Goal: Information Seeking & Learning: Learn about a topic

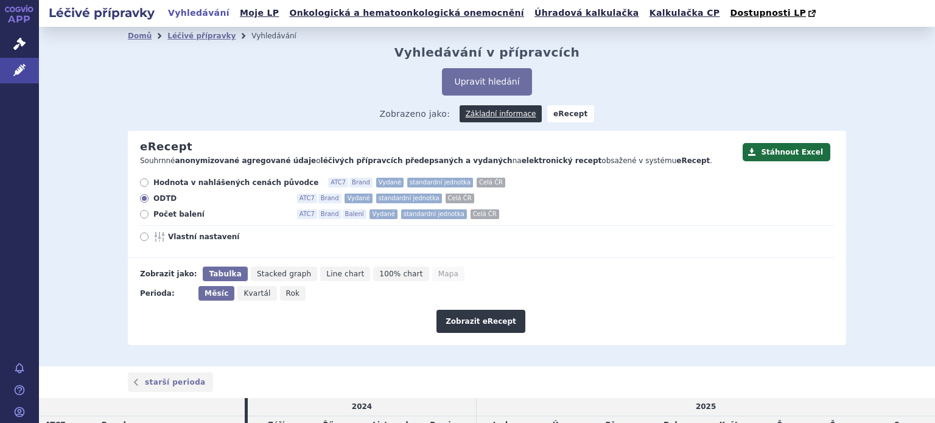
scroll to position [295, 0]
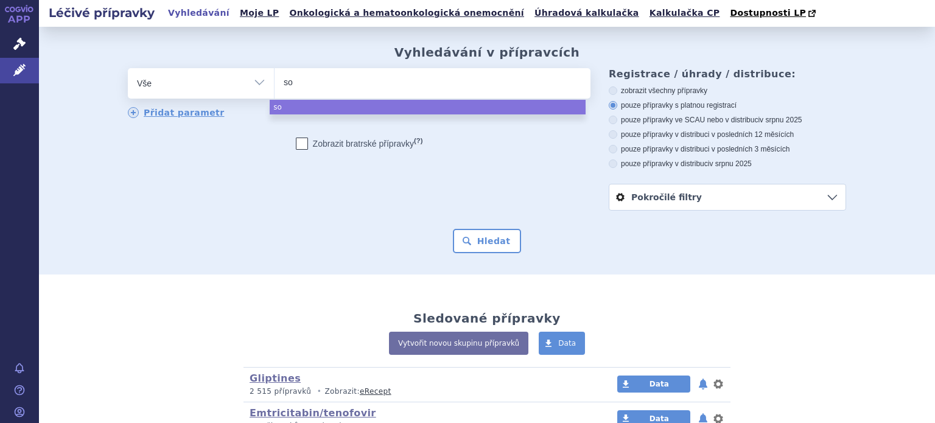
select select
type input "sorti"
type input "sortis"
select select "sortis"
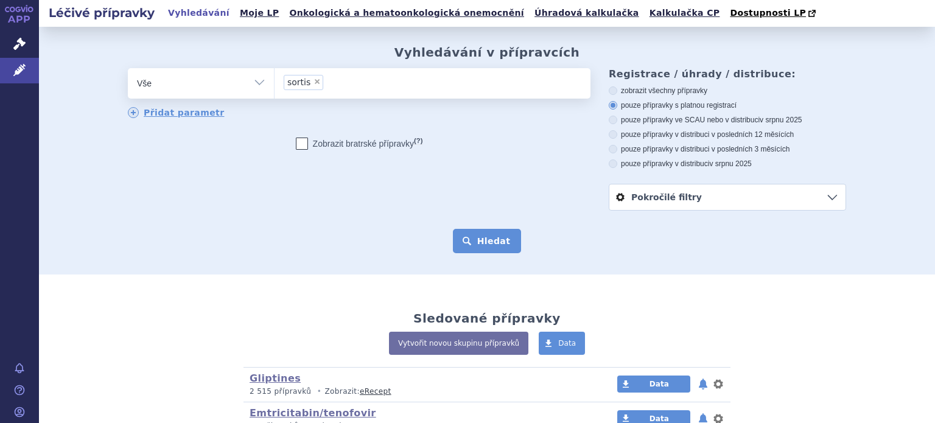
click at [493, 234] on button "Hledat" at bounding box center [487, 241] width 69 height 24
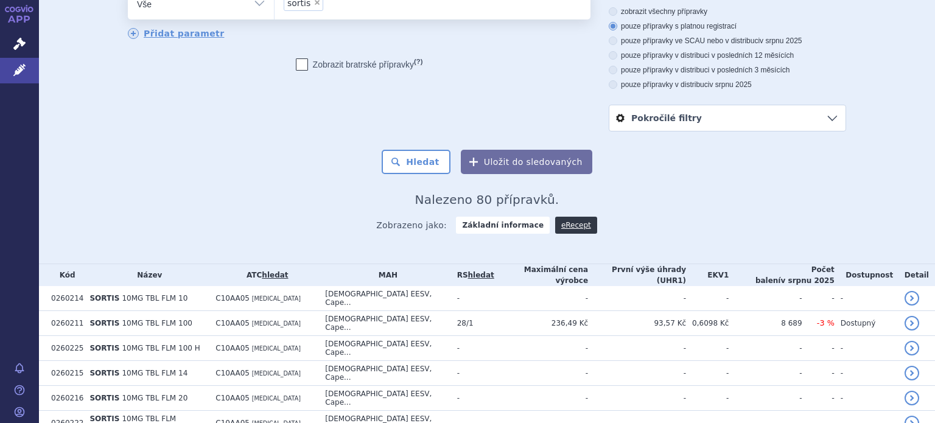
scroll to position [304, 0]
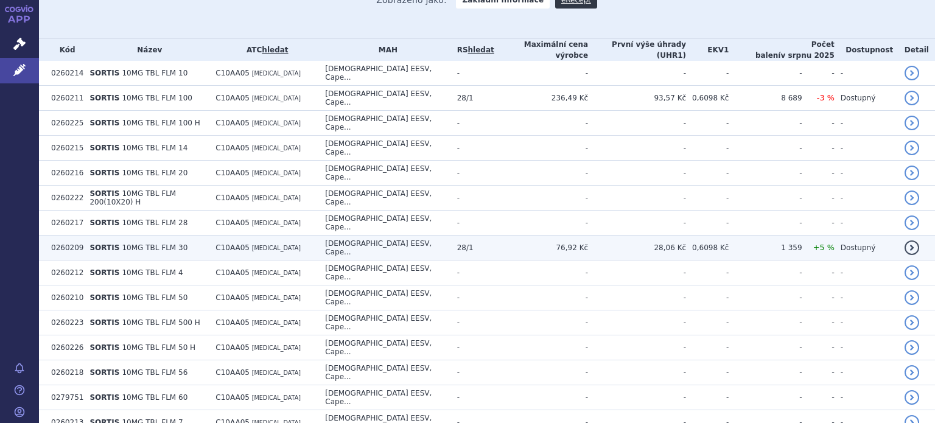
click at [543, 236] on td "76,92 Kč" at bounding box center [541, 248] width 94 height 25
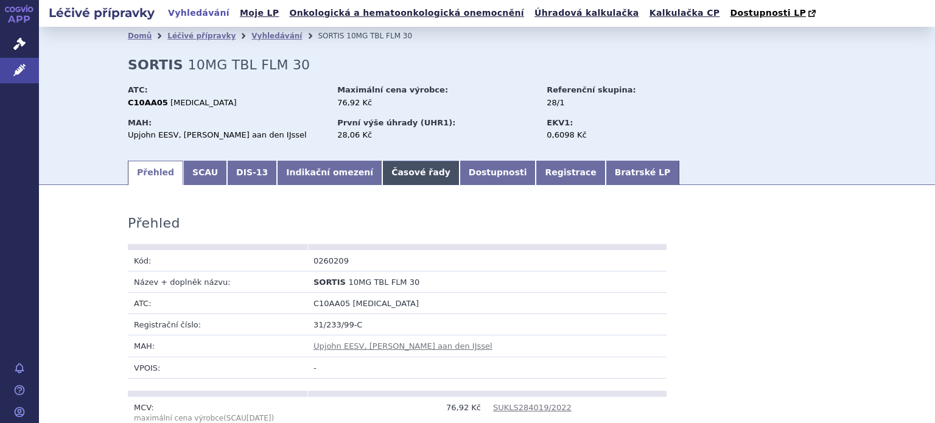
click at [393, 161] on link "Časové řady" at bounding box center [420, 173] width 77 height 24
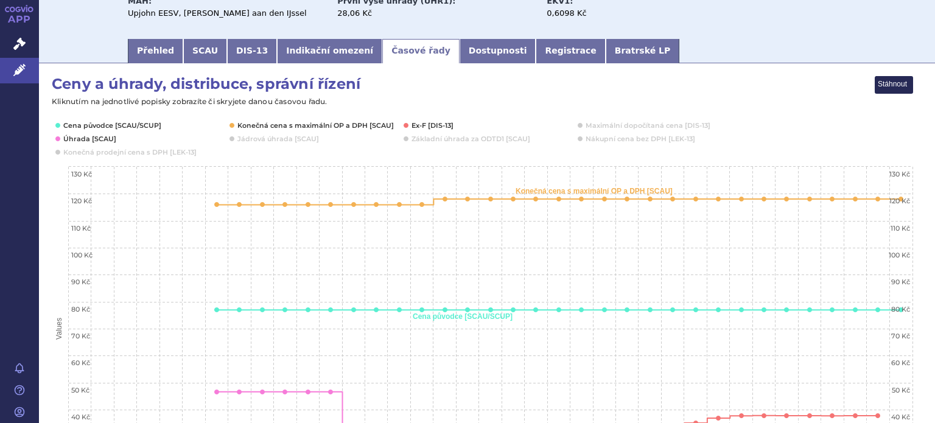
scroll to position [243, 0]
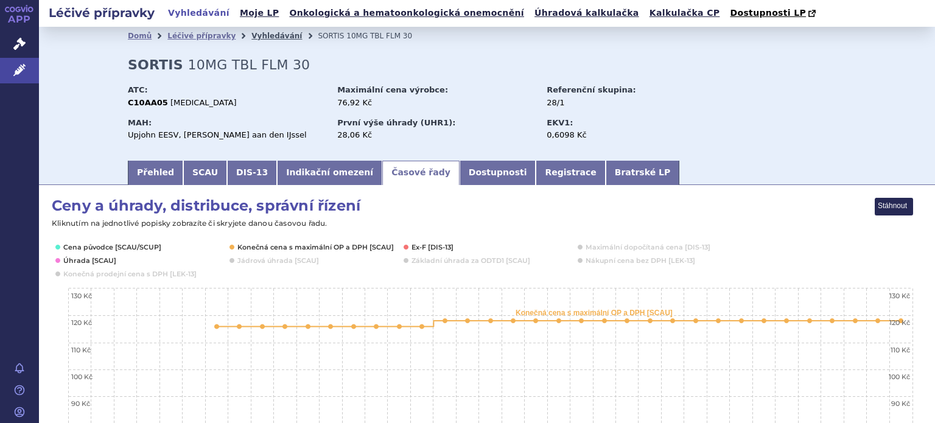
click at [255, 35] on link "Vyhledávání" at bounding box center [276, 36] width 51 height 9
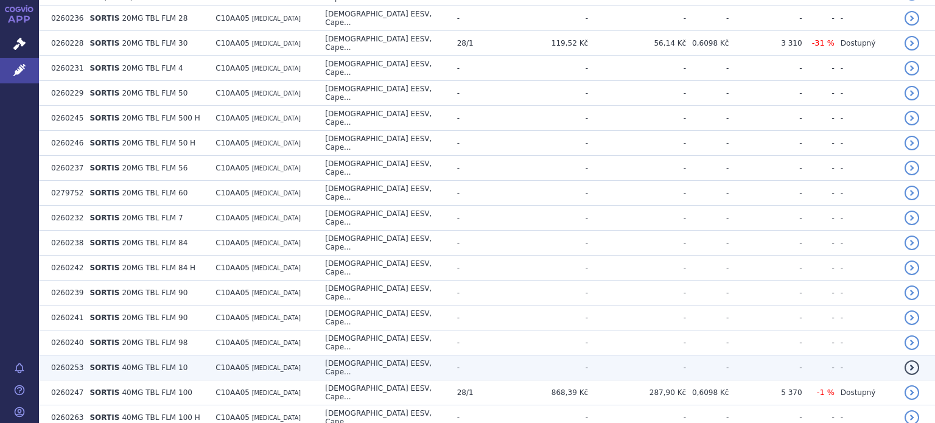
scroll to position [1035, 0]
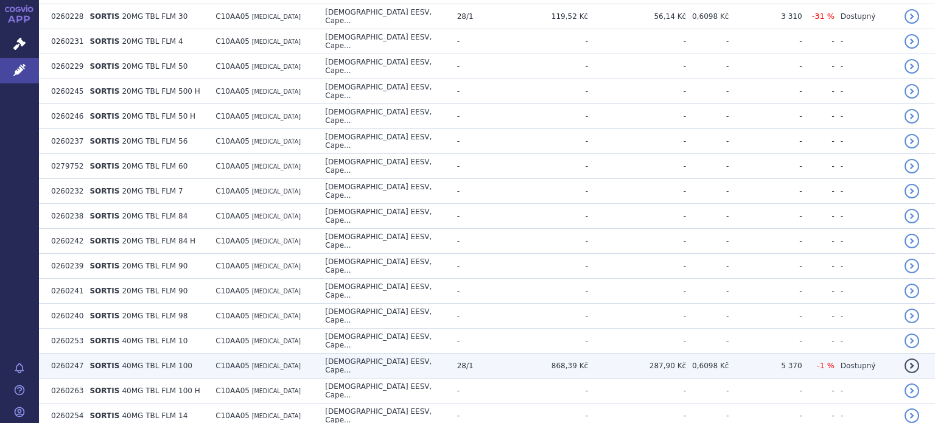
click at [242, 361] on span "C10AA05" at bounding box center [232, 365] width 34 height 9
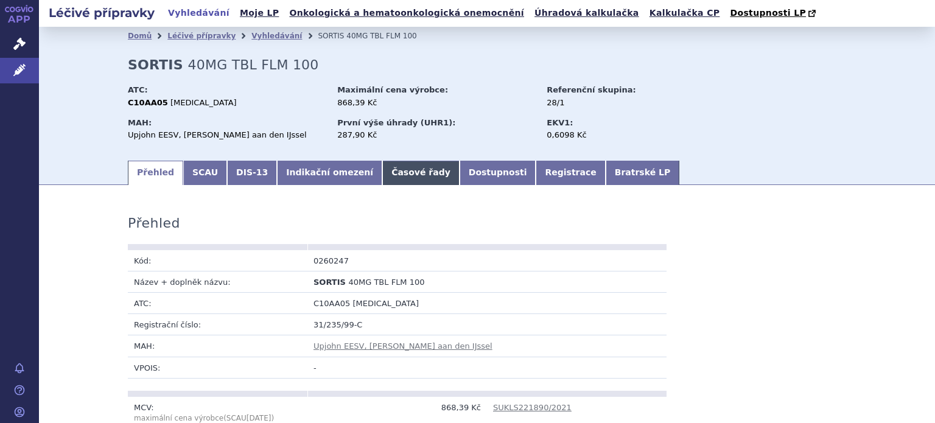
click at [399, 176] on link "Časové řady" at bounding box center [420, 173] width 77 height 24
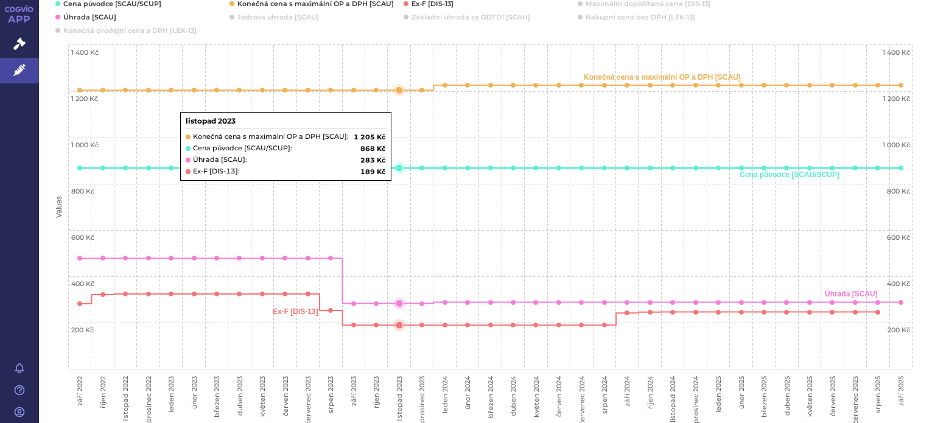
scroll to position [304, 0]
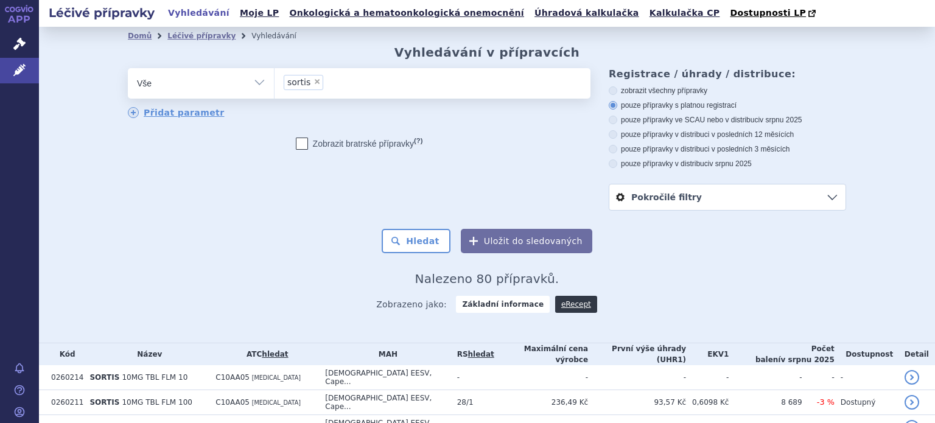
click at [313, 83] on span "×" at bounding box center [316, 81] width 7 height 7
click at [274, 83] on select "sortis" at bounding box center [274, 83] width 1 height 30
select select
type input "at"
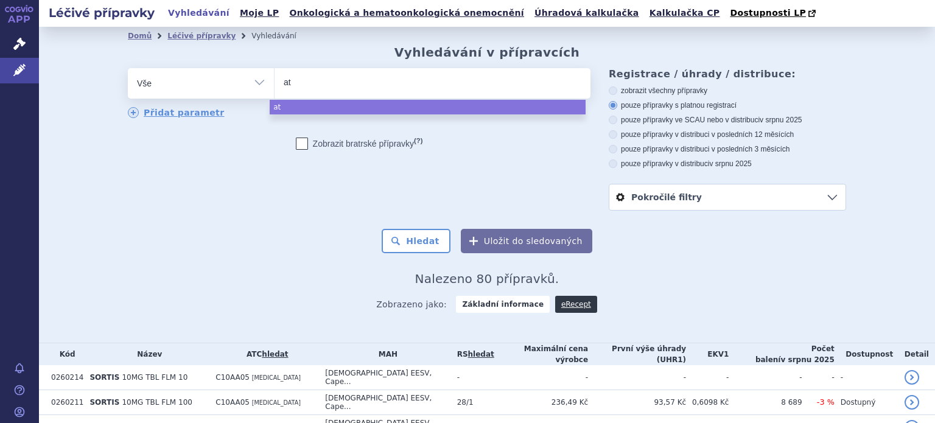
type input "atr"
type input "at"
type input "ator"
type input "atorva"
type input "atorvas"
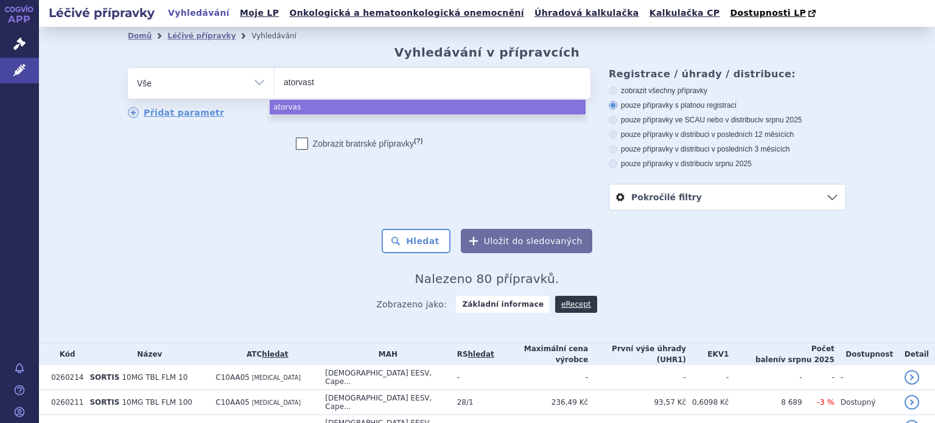
type input "atorvasta"
type input "atorvastati"
type input "atorvastatin"
type input "atorvastatin me"
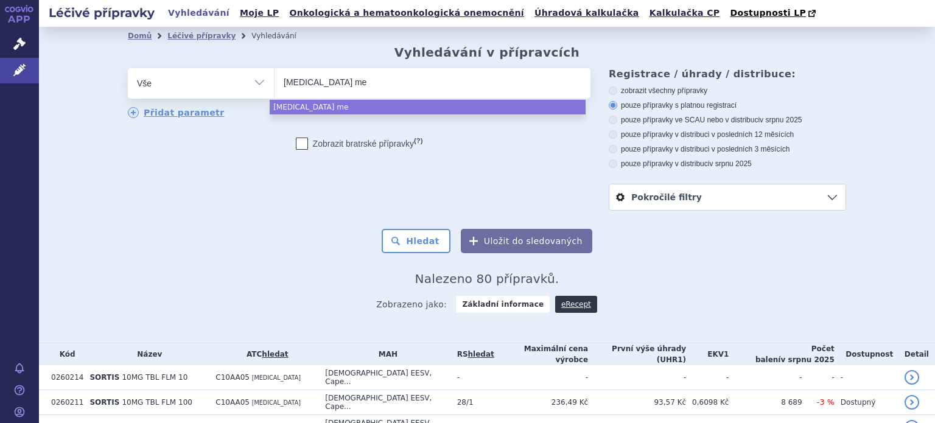
type input "atorvastatin med"
type input "atorvastatin medre"
type input "atorvastatin medred"
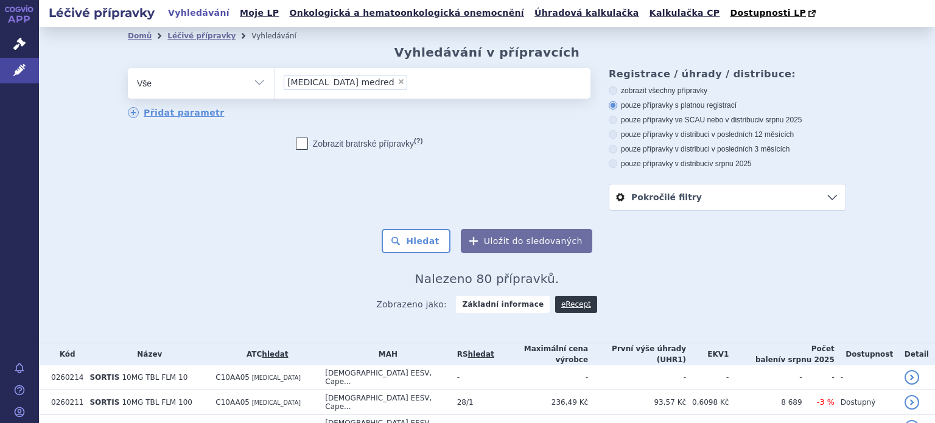
click at [352, 82] on span "atorvastatin medred" at bounding box center [340, 82] width 107 height 9
click at [274, 82] on select "sortis atorvastatin medred" at bounding box center [274, 83] width 1 height 30
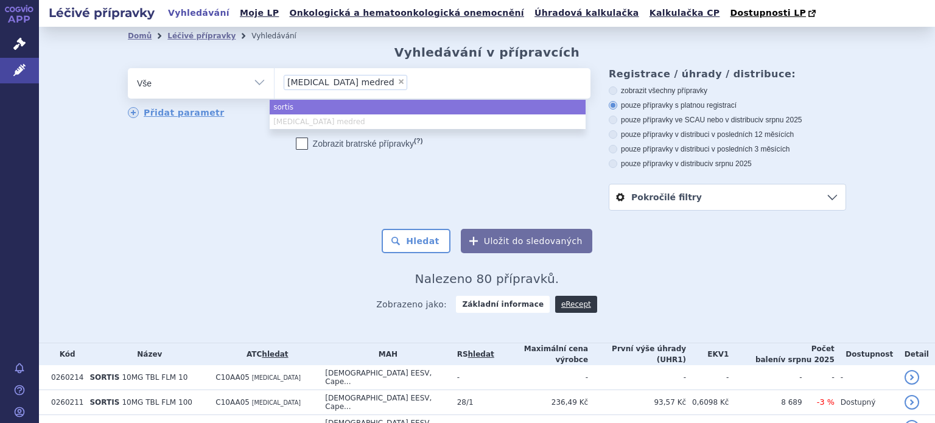
click at [366, 86] on li "× atorvastatin medred" at bounding box center [346, 82] width 124 height 15
click at [274, 86] on select "sortis atorvastatin medred" at bounding box center [274, 83] width 1 height 30
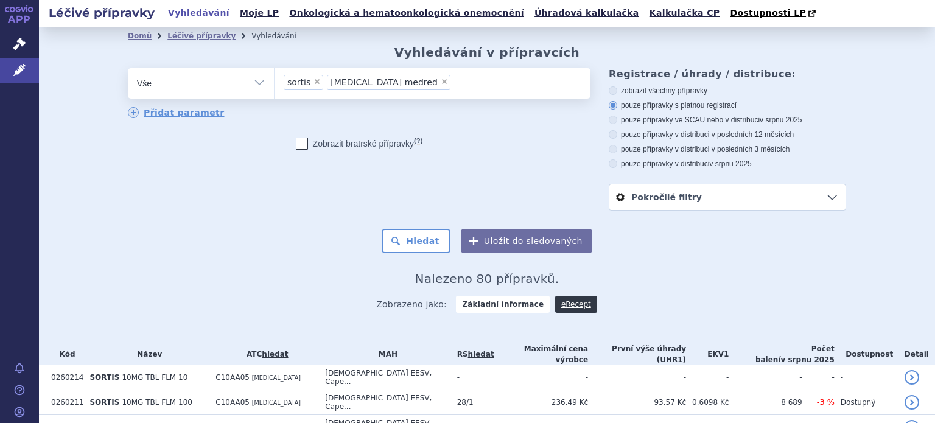
click at [313, 85] on span "×" at bounding box center [316, 81] width 7 height 7
click at [274, 85] on select "sortis atorvastatin medred" at bounding box center [274, 83] width 1 height 30
select select "atorvastatin medred"
click at [397, 80] on span "×" at bounding box center [400, 81] width 7 height 7
click at [274, 80] on select "sortis atorvastatin medred" at bounding box center [274, 83] width 1 height 30
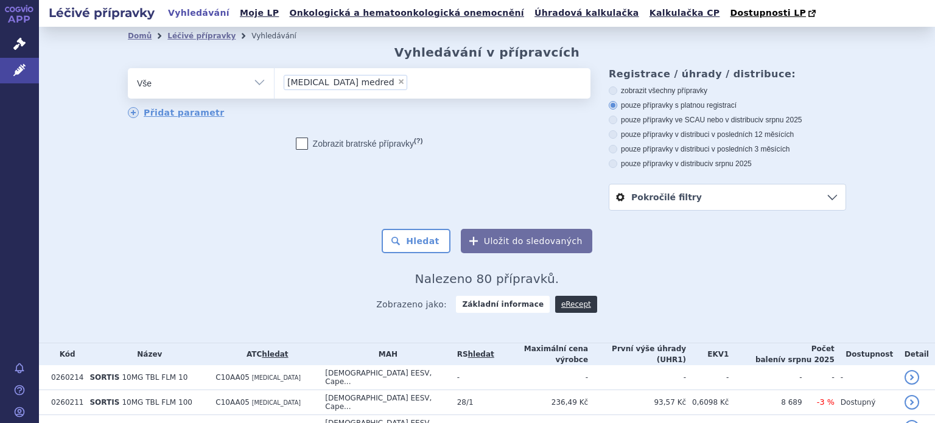
select select
type input "a"
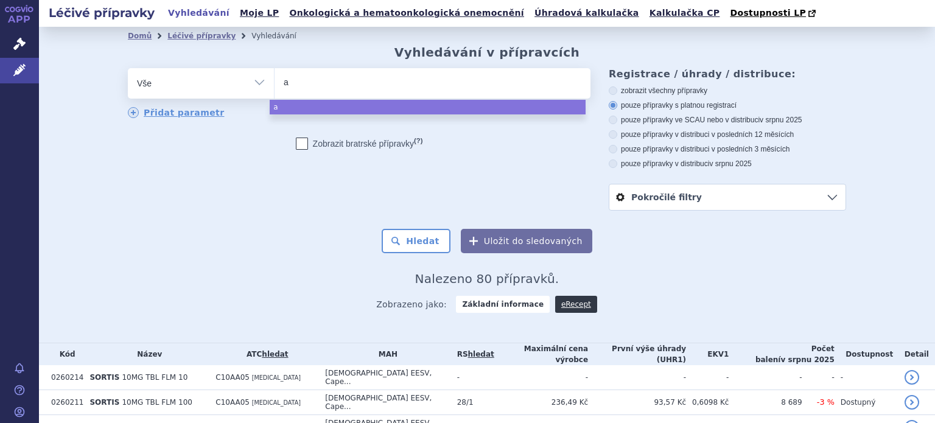
type input "ao"
type input "at"
type input "ator"
type input "atorva"
type input "atorvast"
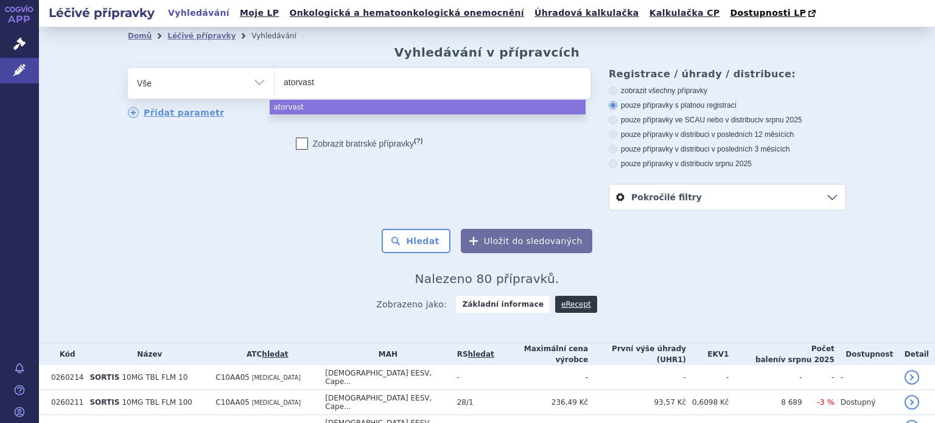
type input "atorvasta"
type input "atorvastat"
type input "[MEDICAL_DATA]"
type input "atorvastatin m"
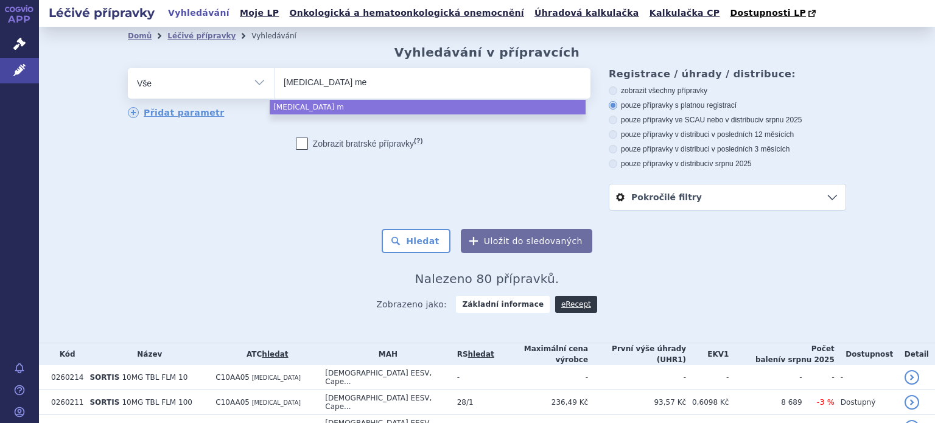
type input "atorvastatin med"
type input "atorvastatin medre"
type input "atorvastatin medreg"
select select "atorvastatin medreg"
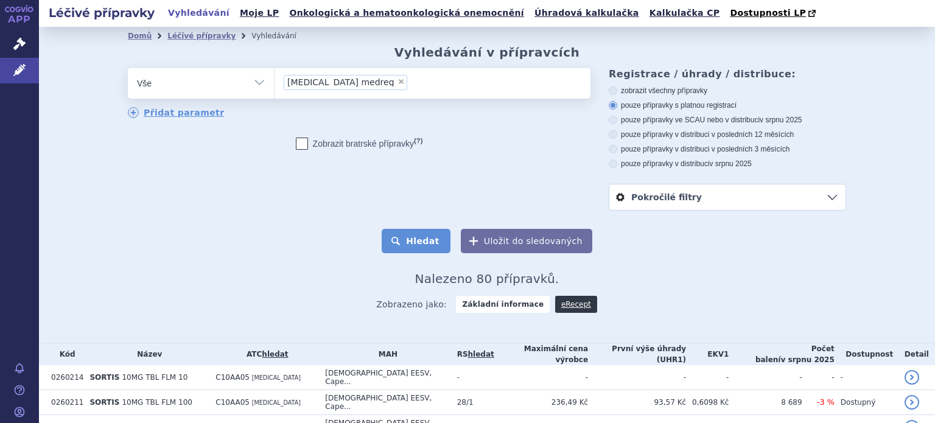
click at [416, 248] on button "Hledat" at bounding box center [416, 241] width 69 height 24
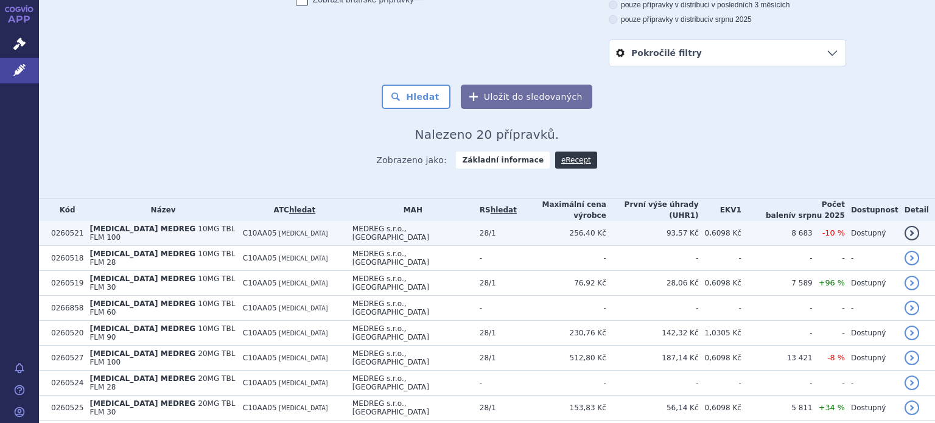
scroll to position [183, 0]
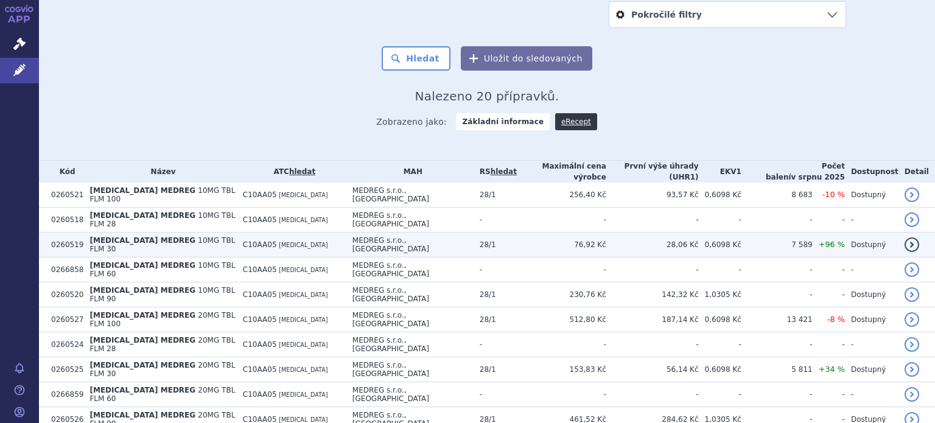
click at [265, 240] on span "C10AA05" at bounding box center [260, 244] width 34 height 9
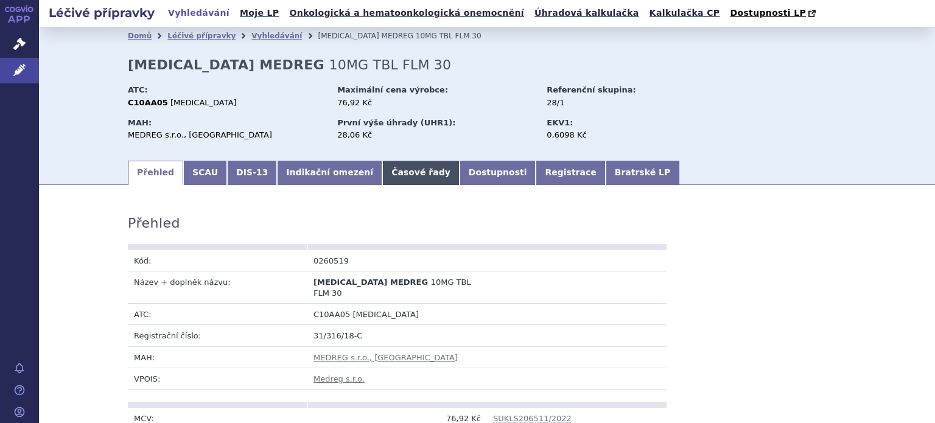
click at [394, 180] on link "Časové řady" at bounding box center [420, 173] width 77 height 24
click at [391, 178] on link "Časové řady" at bounding box center [420, 173] width 77 height 24
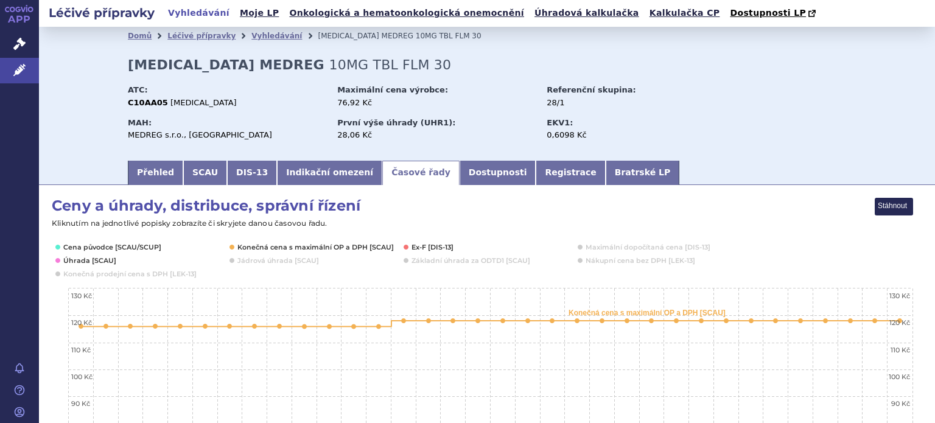
click at [129, 11] on h2 "Léčivé přípravky" at bounding box center [101, 12] width 125 height 17
click at [251, 37] on link "Vyhledávání" at bounding box center [276, 36] width 51 height 9
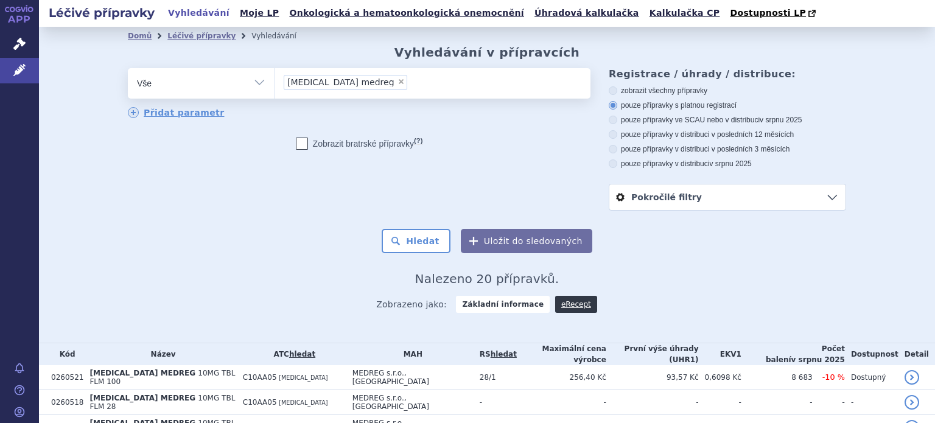
click at [372, 85] on ul "× atorvastatin medreg" at bounding box center [432, 81] width 316 height 27
click at [274, 85] on select "atorvastatin medreg" at bounding box center [274, 83] width 1 height 30
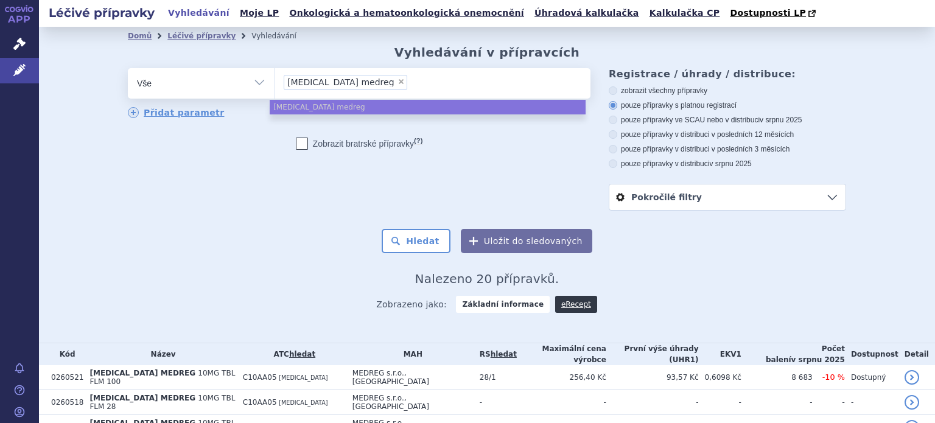
click at [368, 81] on li "× atorvastatin medreg" at bounding box center [346, 82] width 124 height 15
click at [274, 81] on select "atorvastatin medreg" at bounding box center [274, 83] width 1 height 30
click at [397, 82] on span "×" at bounding box center [400, 81] width 7 height 7
click at [274, 82] on select "atorvastatin medreg" at bounding box center [274, 83] width 1 height 30
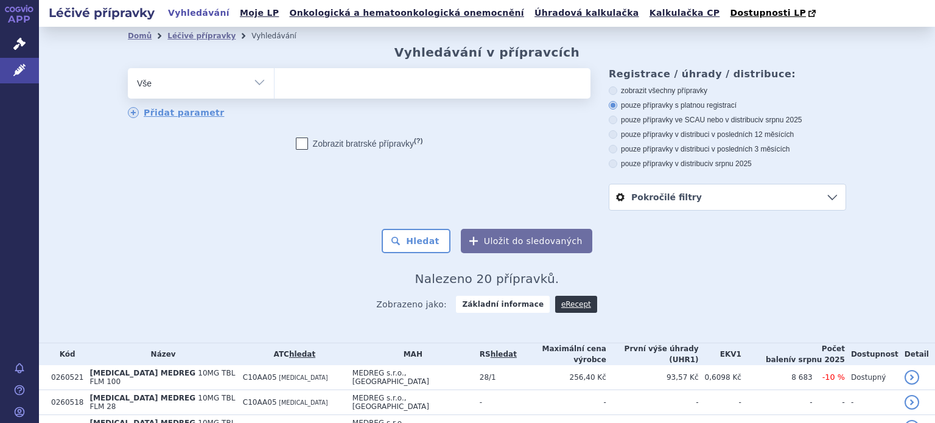
select select
type input "at"
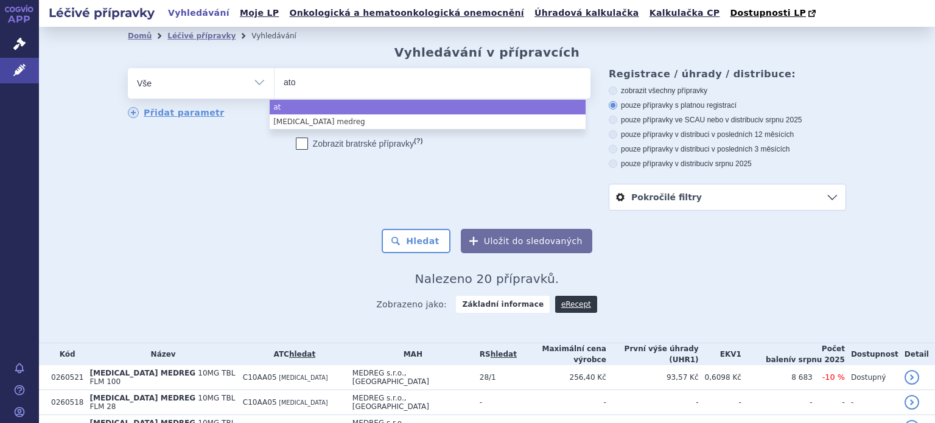
type input "ator"
type input "atoris"
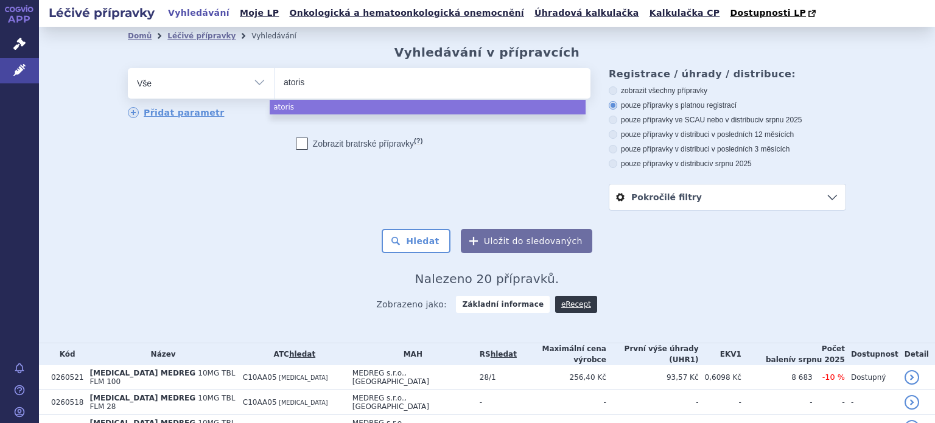
select select "atoris"
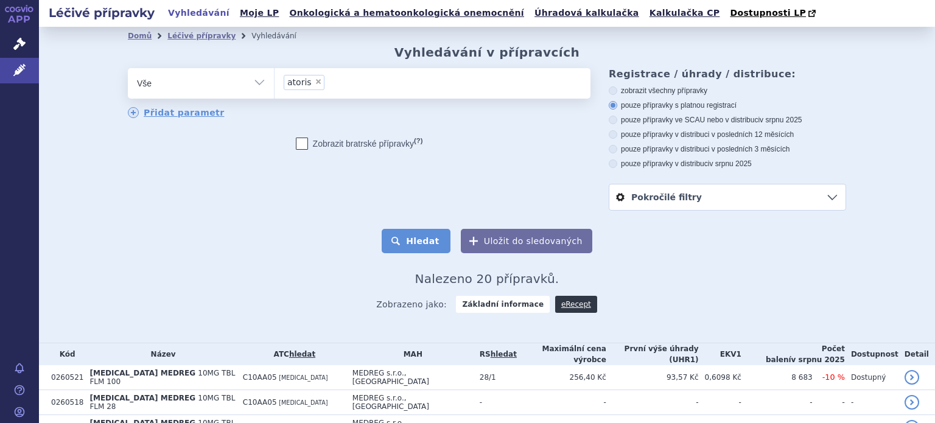
click at [425, 245] on button "Hledat" at bounding box center [416, 241] width 69 height 24
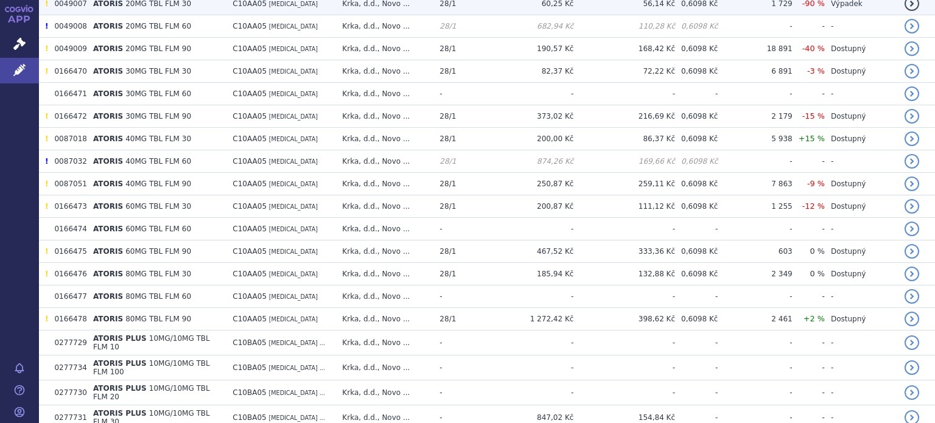
scroll to position [365, 0]
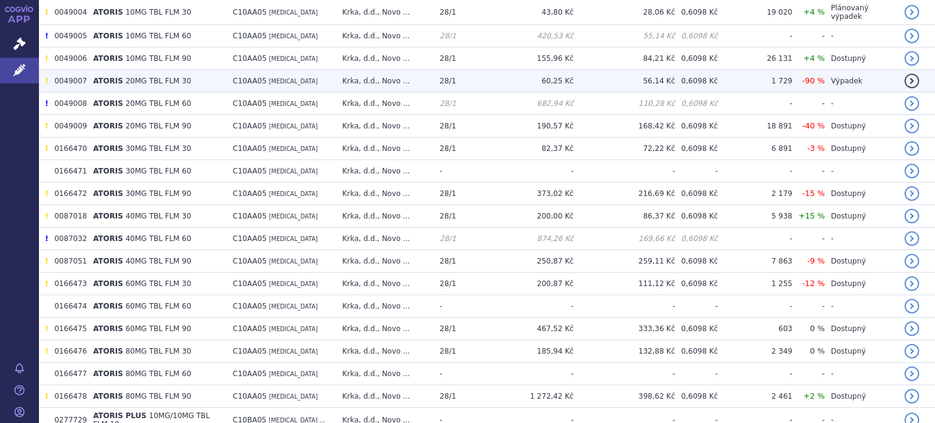
click at [190, 75] on td "ATORIS 20MG TBL FLM 30" at bounding box center [156, 81] width 139 height 23
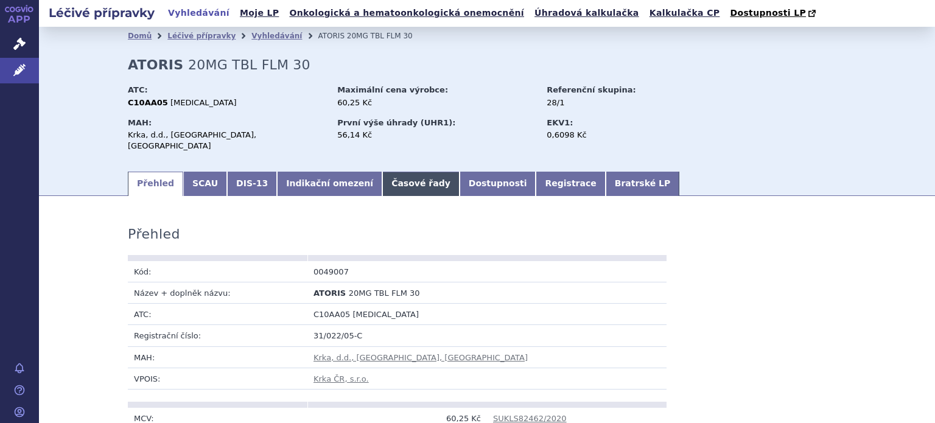
click at [382, 175] on link "Časové řady" at bounding box center [420, 184] width 77 height 24
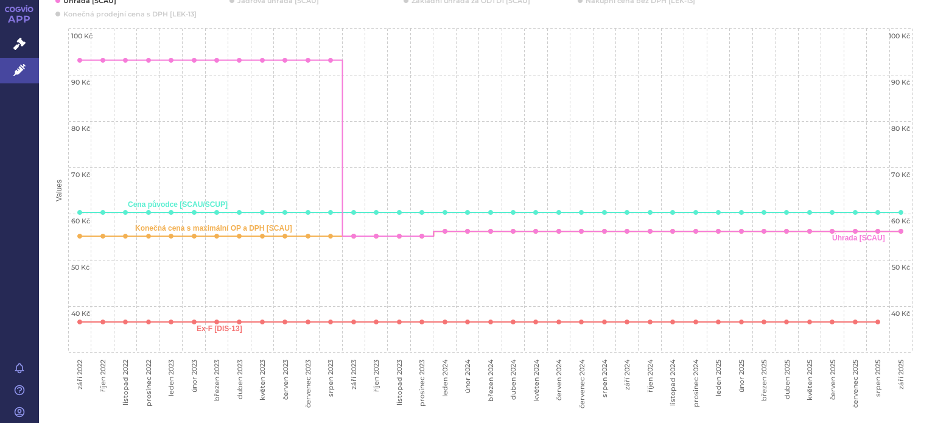
scroll to position [243, 0]
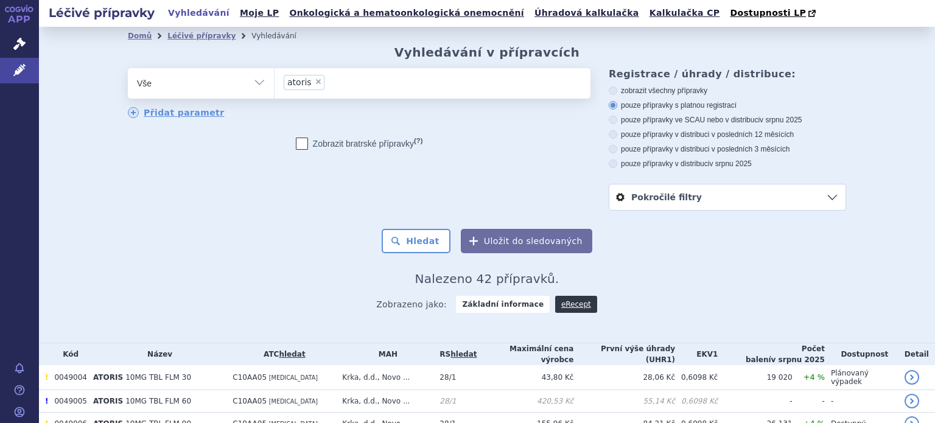
click at [315, 80] on span "×" at bounding box center [318, 81] width 7 height 7
click at [274, 80] on select "atoris" at bounding box center [274, 83] width 1 height 30
select select
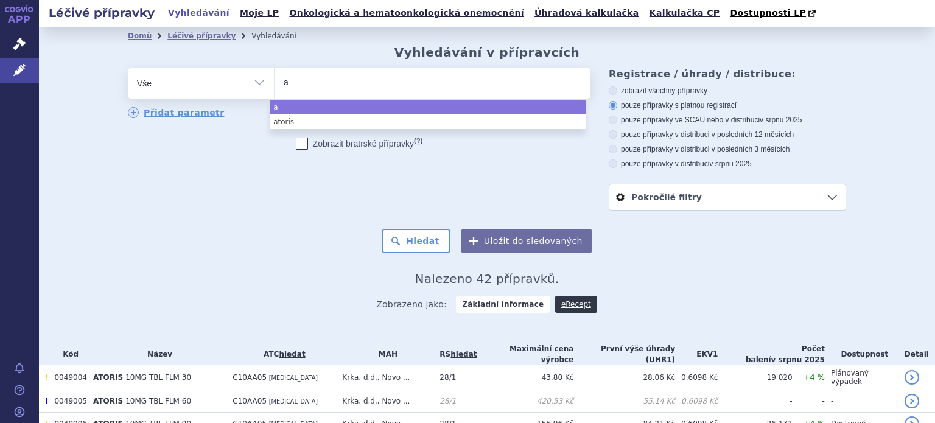
type input "at"
type input "ator"
type input "atorva"
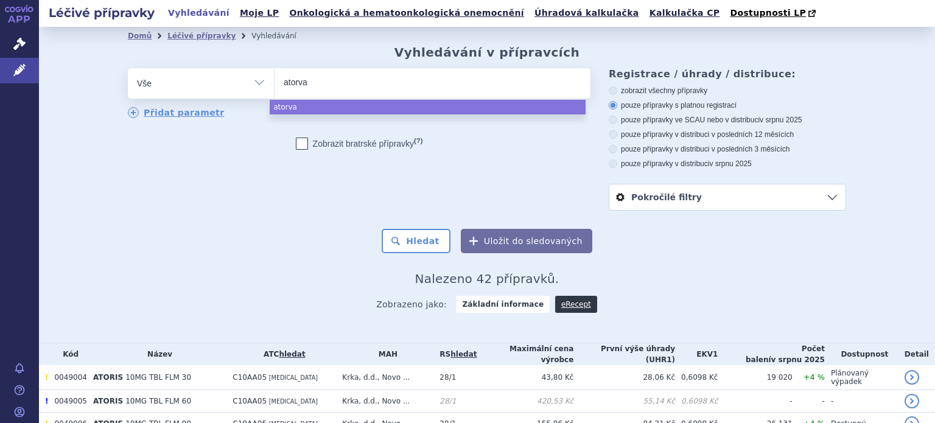
type input "atorvas"
type input "atorvasa"
type input "atorvas"
type input "atorvasta"
type input "atorvastati"
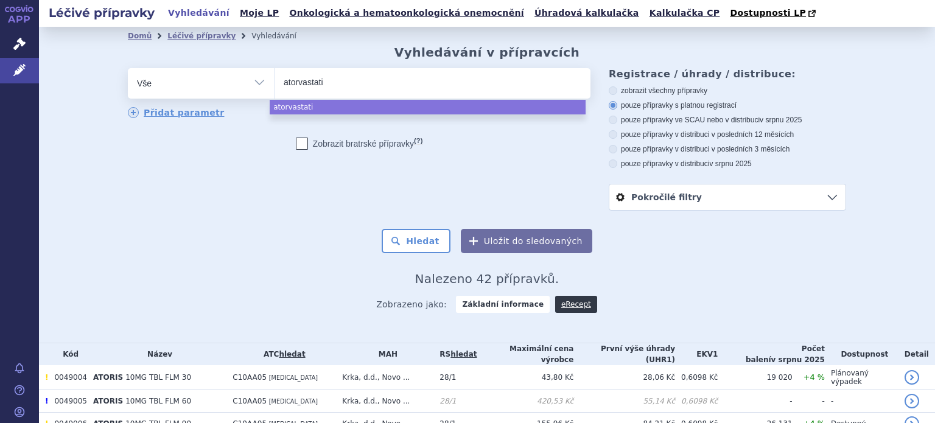
type input "[MEDICAL_DATA]"
select select "[MEDICAL_DATA]"
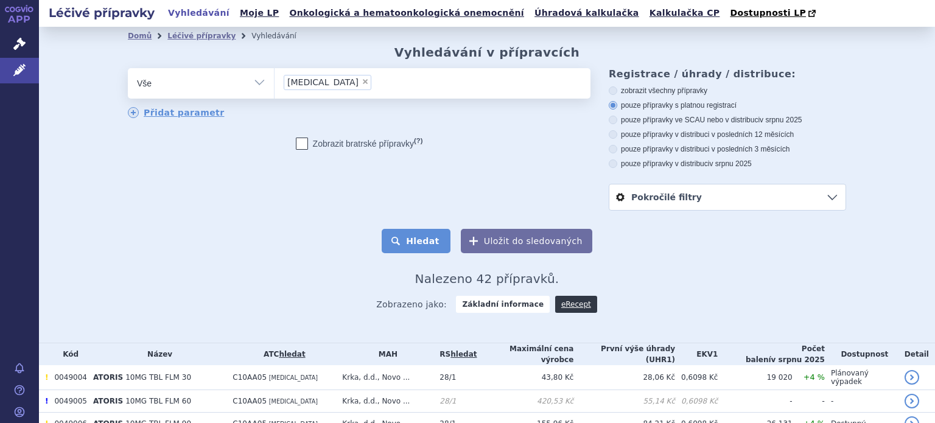
click at [422, 245] on button "Hledat" at bounding box center [416, 241] width 69 height 24
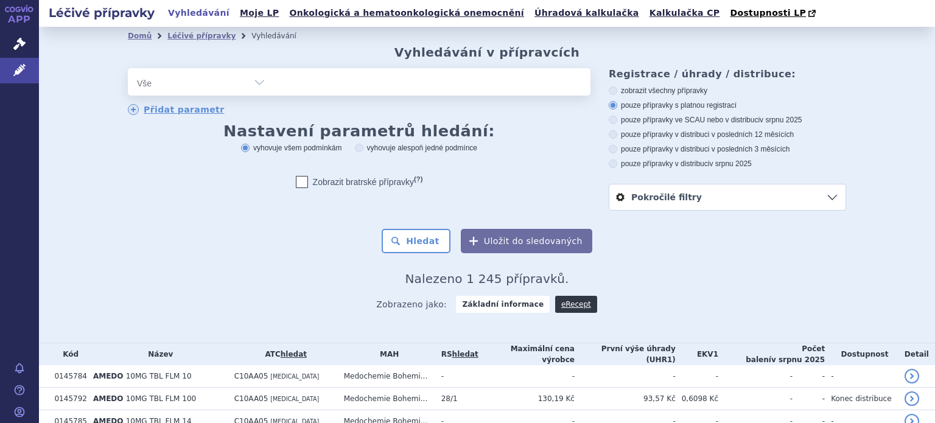
click at [796, 355] on span "v srpnu 2025" at bounding box center [798, 359] width 54 height 9
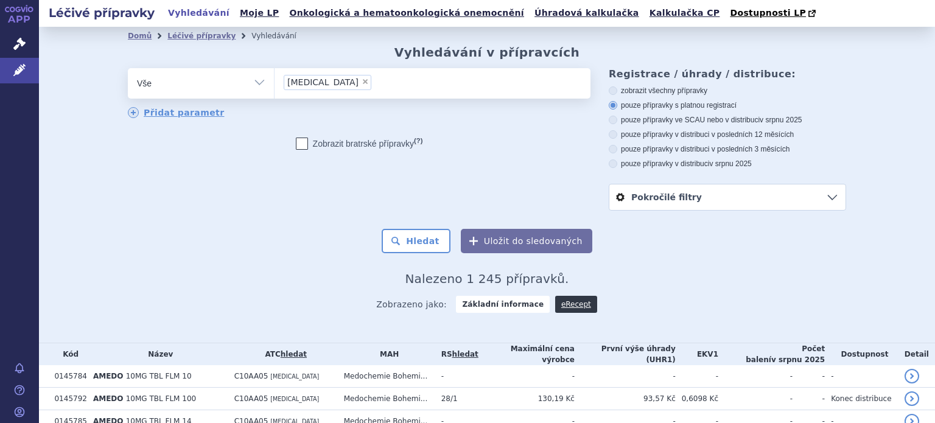
drag, startPoint x: 792, startPoint y: 354, endPoint x: 812, endPoint y: 335, distance: 27.1
click at [813, 335] on div "Domů Léčivé přípravky Vyhledávání Vyhledávání v přípravcích odstranit Vše Přípr…" at bounding box center [487, 185] width 896 height 316
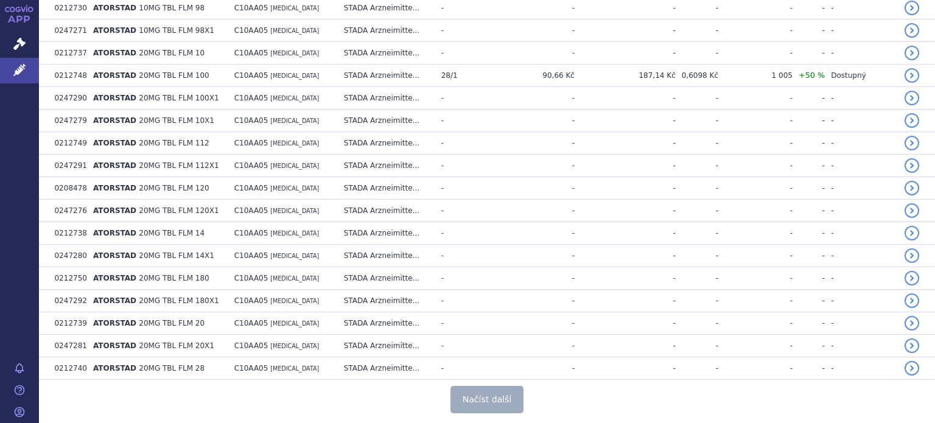
scroll to position [2266, 0]
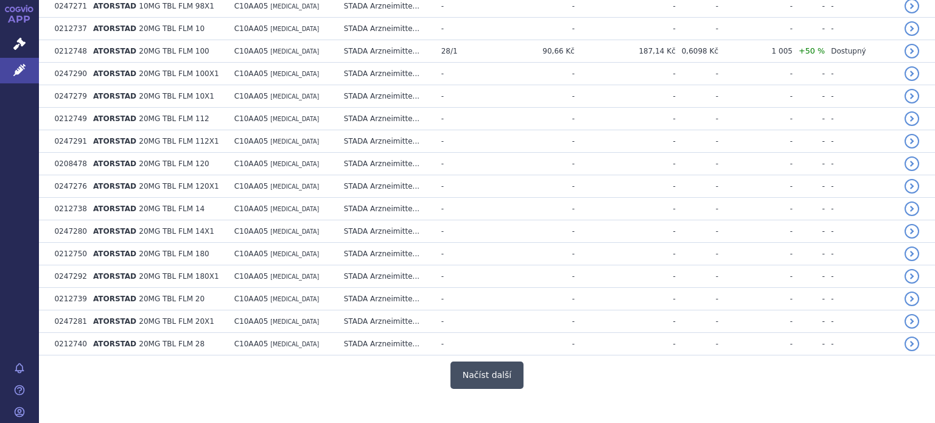
click at [469, 361] on button "Načíst další" at bounding box center [486, 374] width 73 height 27
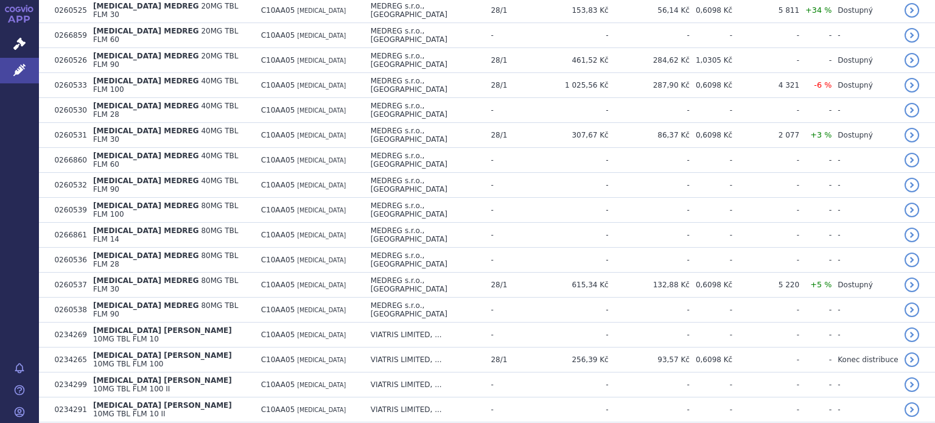
scroll to position [4515, 0]
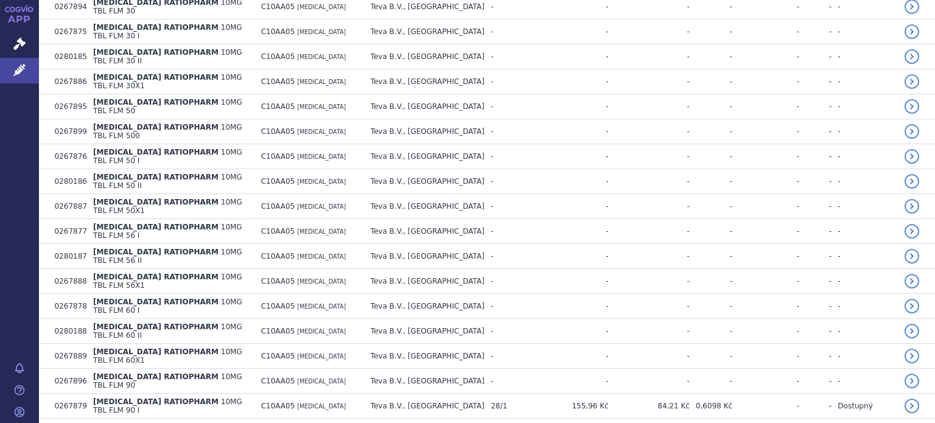
scroll to position [6754, 0]
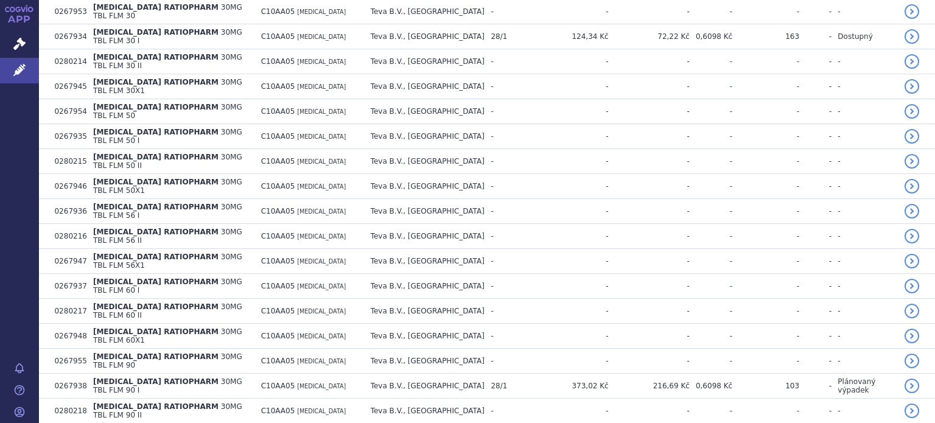
scroll to position [8996, 0]
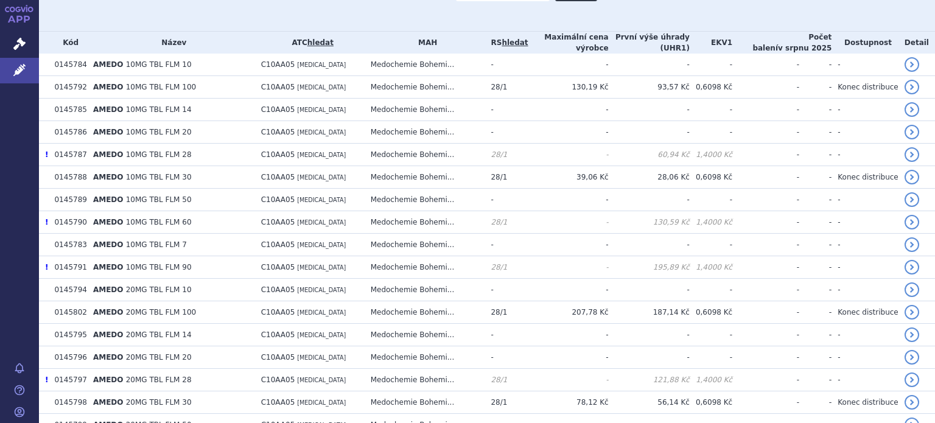
scroll to position [0, 0]
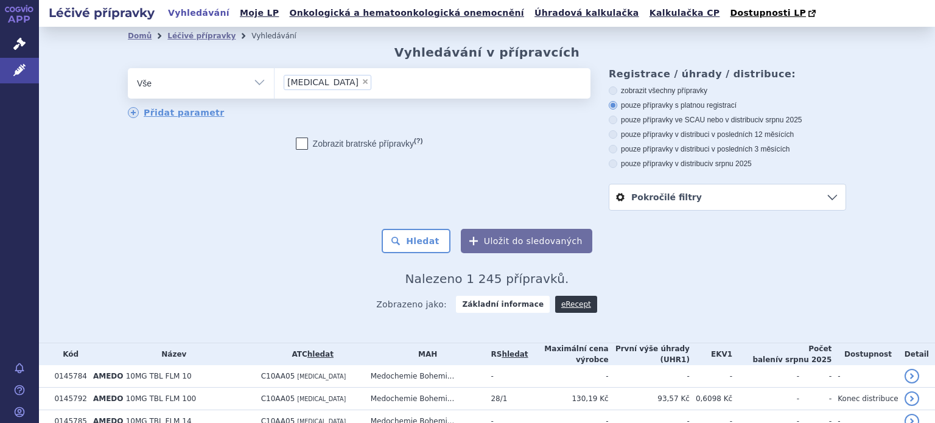
click at [698, 148] on label "pouze přípravky v distribuci v posledních 3 měsících" at bounding box center [727, 149] width 237 height 10
click at [618, 148] on input "pouze přípravky v distribuci v posledních 3 měsících" at bounding box center [614, 151] width 8 height 8
radio input "true"
click at [416, 239] on button "Hledat" at bounding box center [416, 241] width 69 height 24
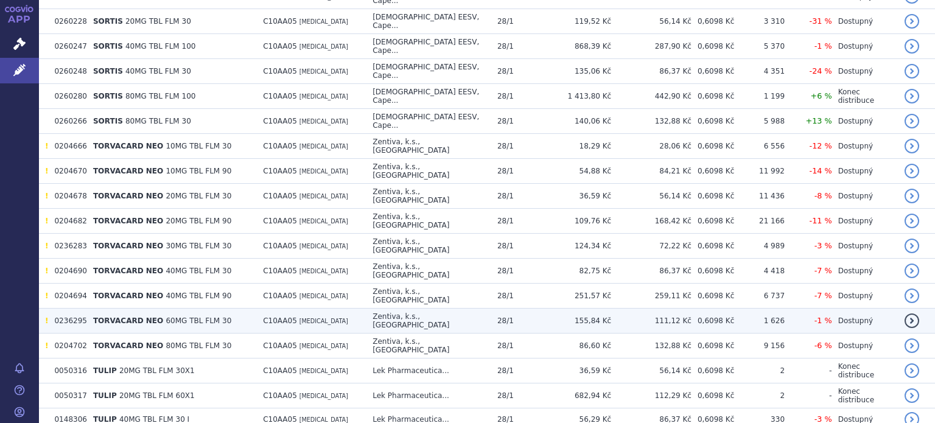
scroll to position [1276, 0]
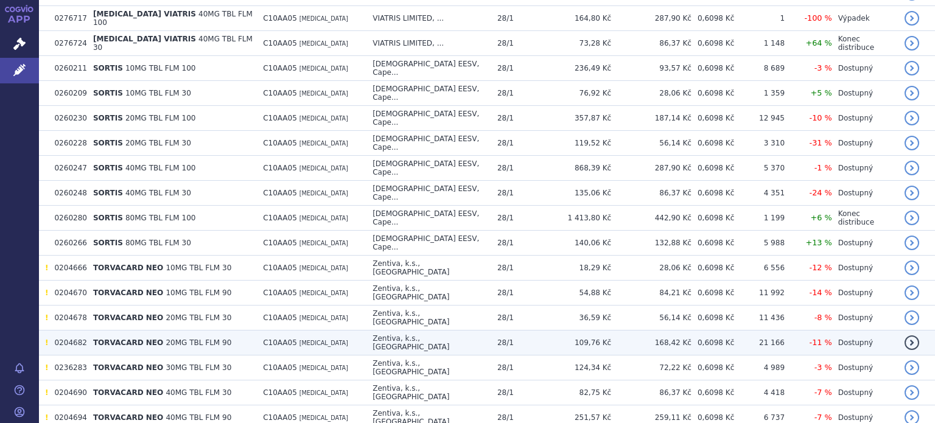
click at [228, 330] on td "TORVACARD NEO 20MG TBL FLM 90" at bounding box center [172, 342] width 170 height 25
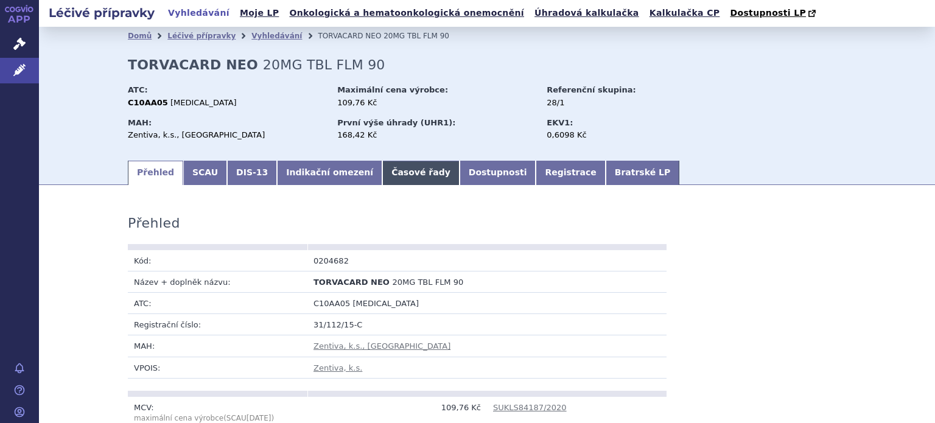
click at [382, 173] on link "Časové řady" at bounding box center [420, 173] width 77 height 24
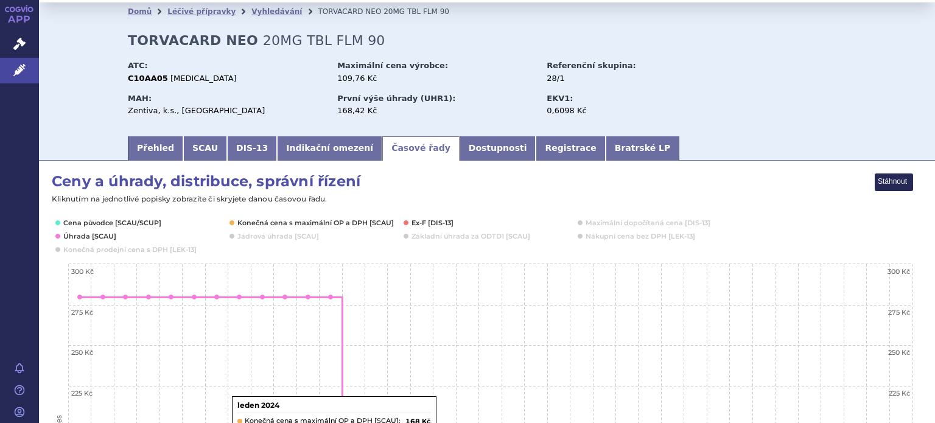
scroll to position [24, 0]
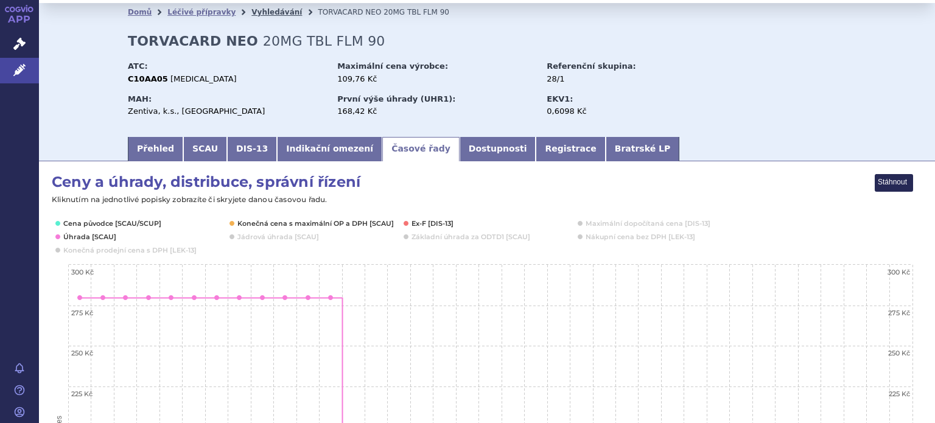
click at [258, 12] on link "Vyhledávání" at bounding box center [276, 12] width 51 height 9
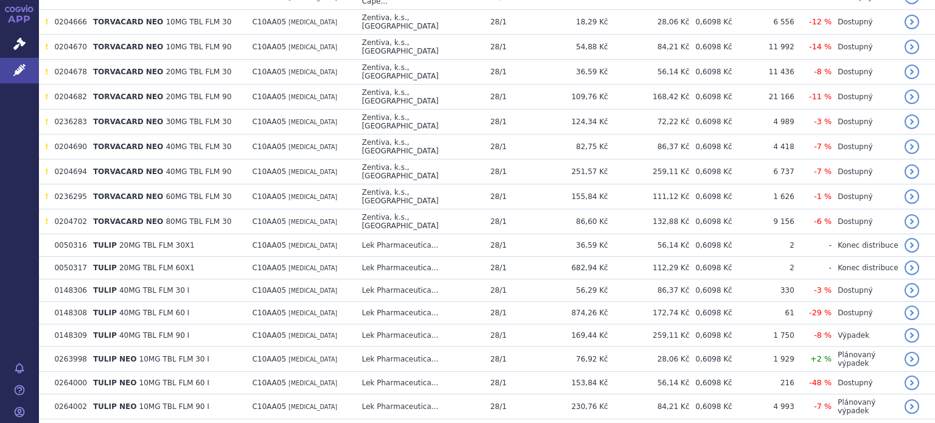
scroll to position [1499, 0]
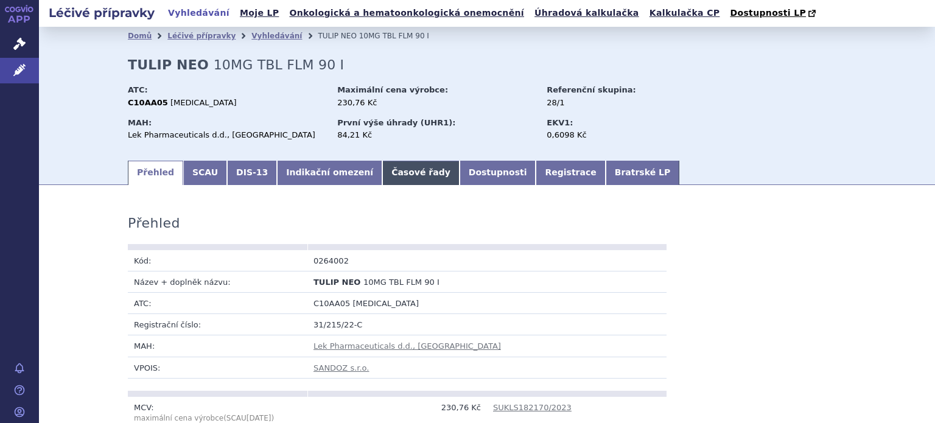
click at [382, 173] on link "Časové řady" at bounding box center [420, 173] width 77 height 24
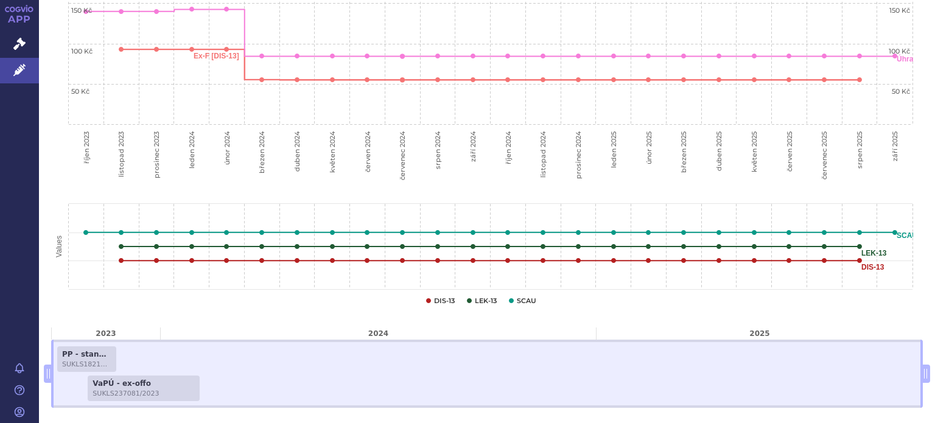
scroll to position [426, 0]
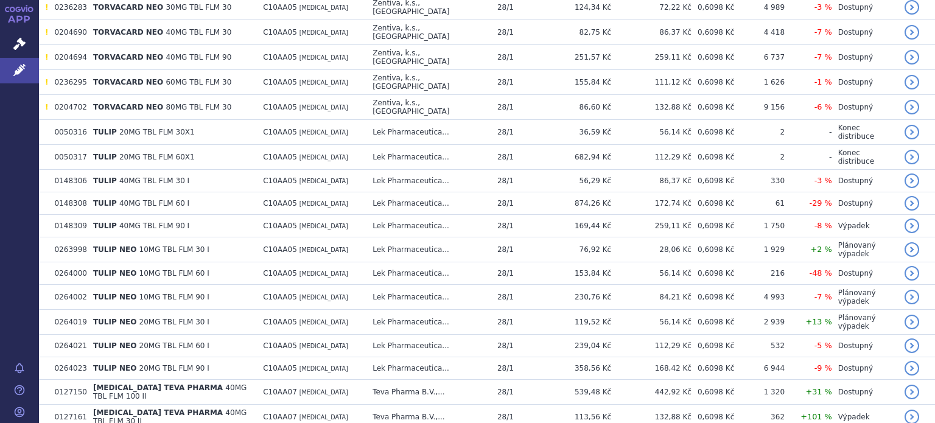
scroll to position [2288, 0]
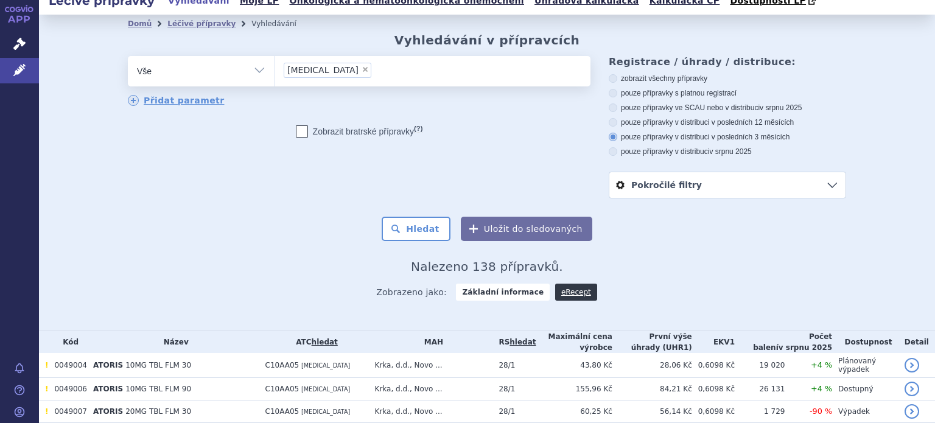
scroll to position [0, 0]
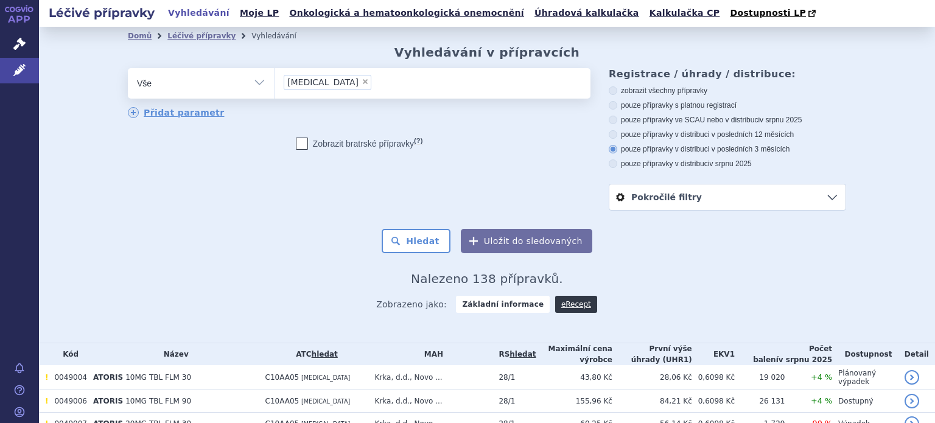
click at [21, 14] on link "APP" at bounding box center [19, 16] width 39 height 32
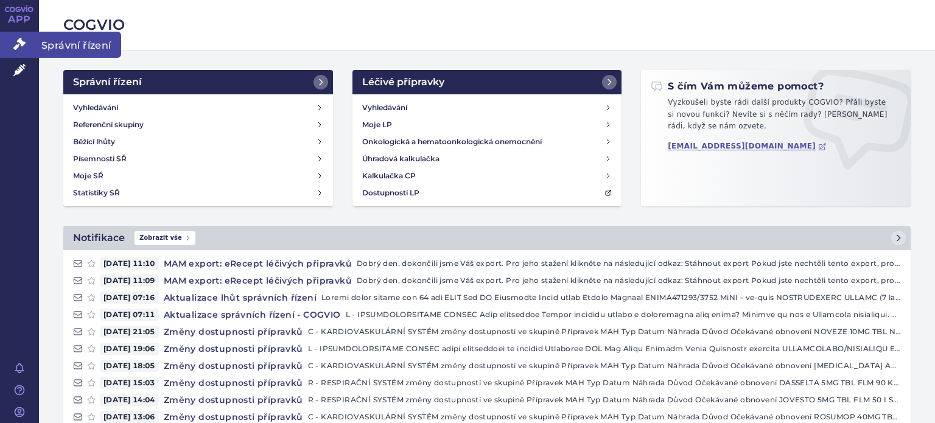
click at [11, 42] on link "Správní řízení" at bounding box center [19, 45] width 39 height 26
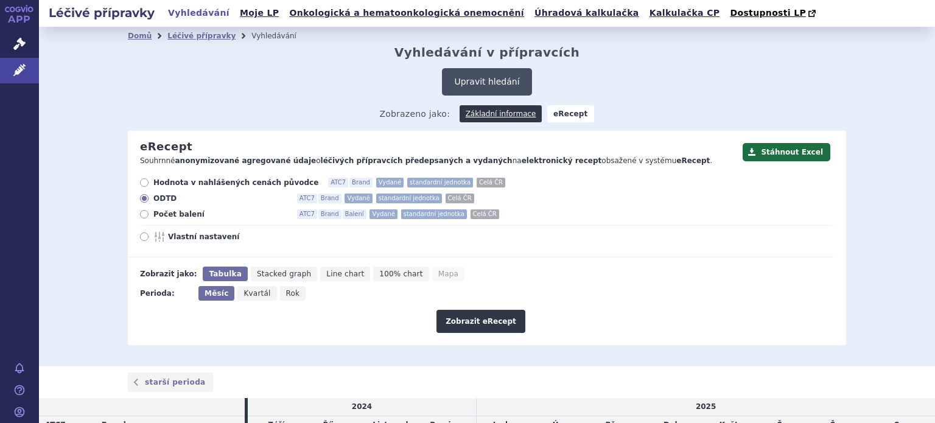
click at [483, 78] on button "Upravit hledání" at bounding box center [486, 81] width 89 height 27
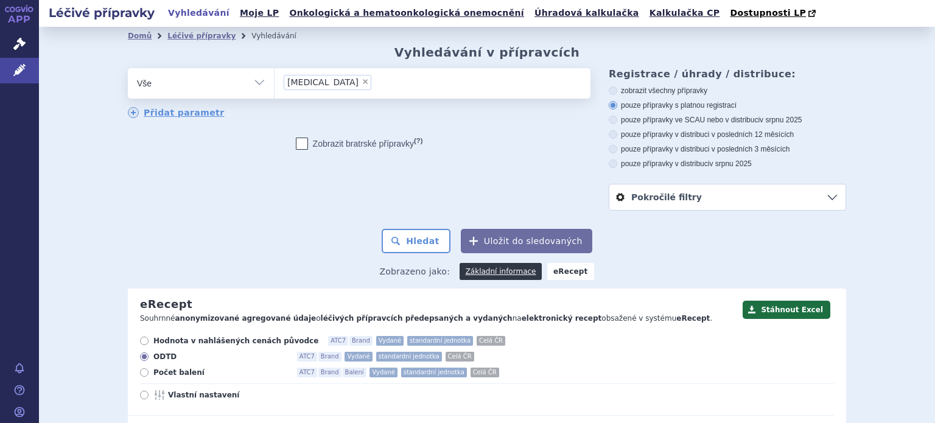
click at [361, 82] on span "×" at bounding box center [364, 81] width 7 height 7
click at [274, 82] on select "RIVAROXABAN" at bounding box center [274, 83] width 1 height 30
select select
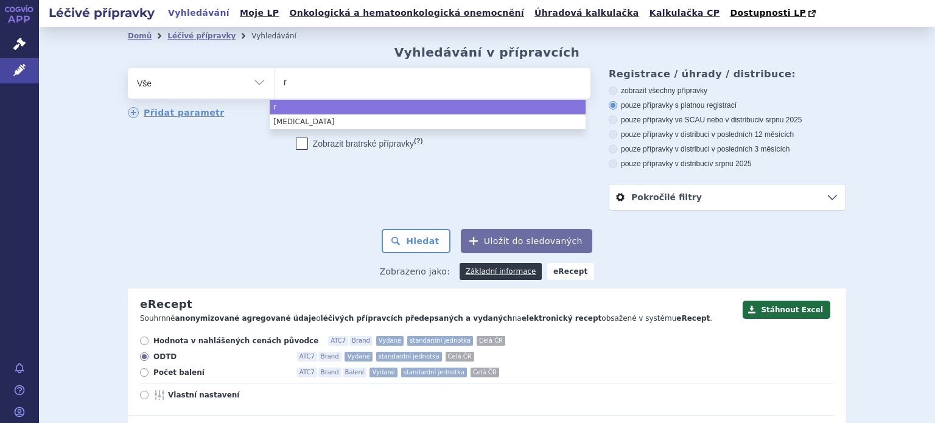
type input "ro"
type input "rosu"
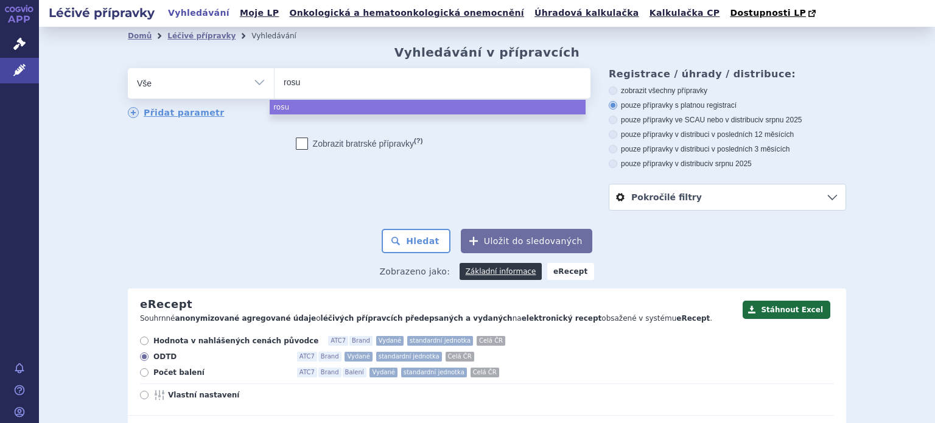
type input "rosuv"
type input "rosuva"
type input "rosuvas"
type input "rosuvasta"
type input "rosuvastat"
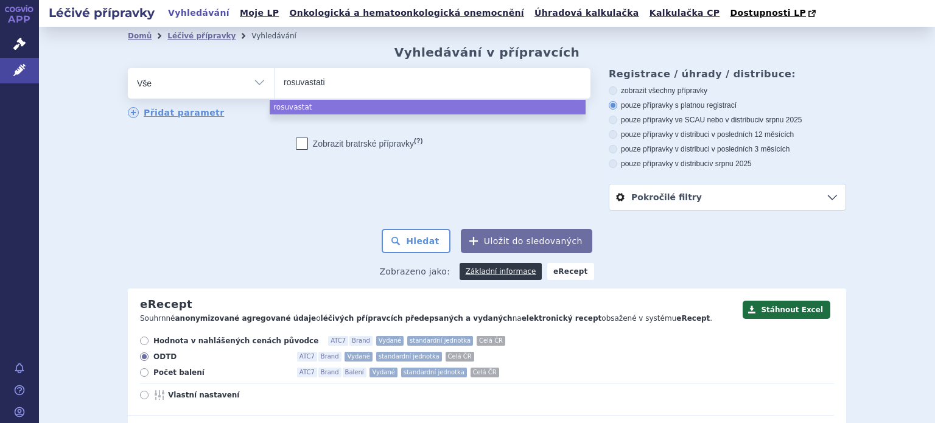
type input "rosuvastatin"
select select "rosuvastatin"
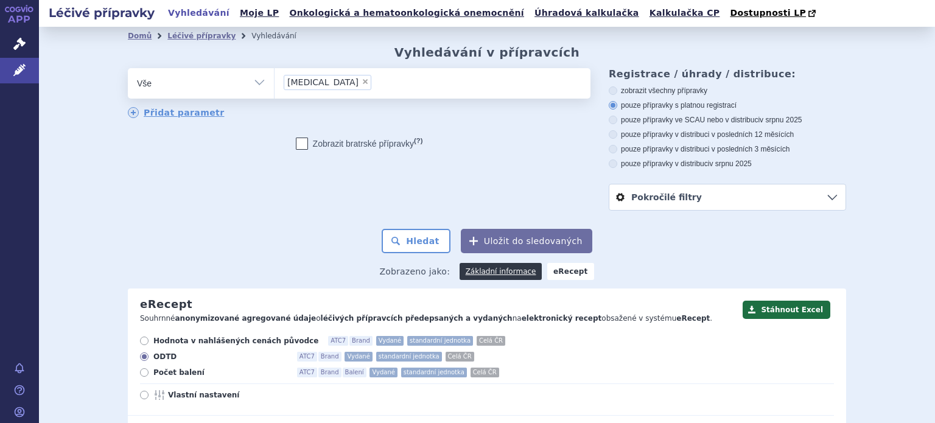
type input "w"
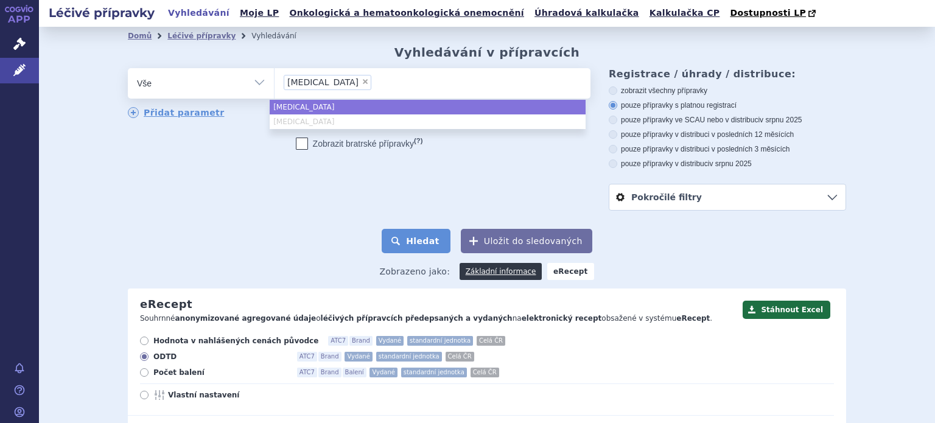
select select "RIVAROXABAN"
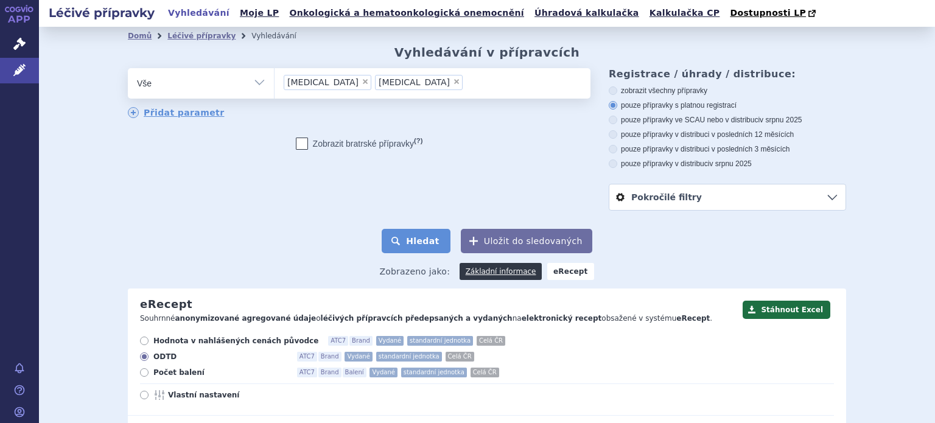
click at [436, 253] on button "Hledat" at bounding box center [416, 241] width 69 height 24
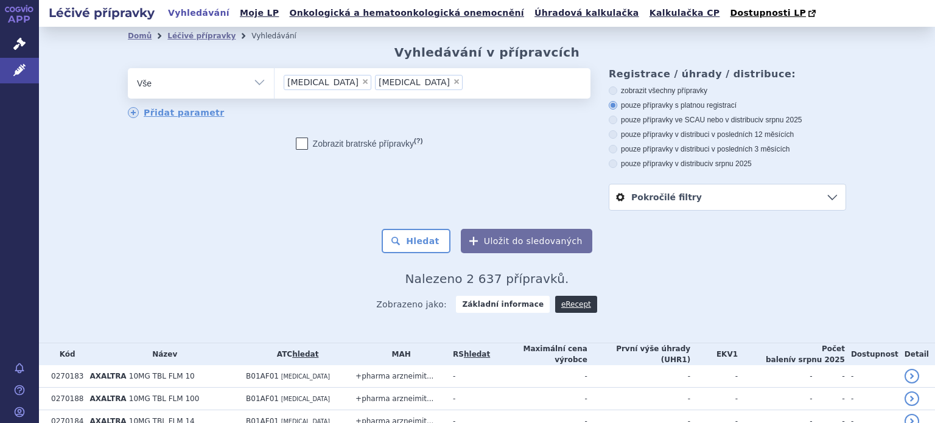
click at [361, 85] on span "×" at bounding box center [364, 81] width 7 height 7
click at [274, 85] on select "RIVAROXABAN rosuvastatin" at bounding box center [274, 83] width 1 height 30
select select "[MEDICAL_DATA]"
click at [426, 251] on button "Hledat" at bounding box center [416, 241] width 69 height 24
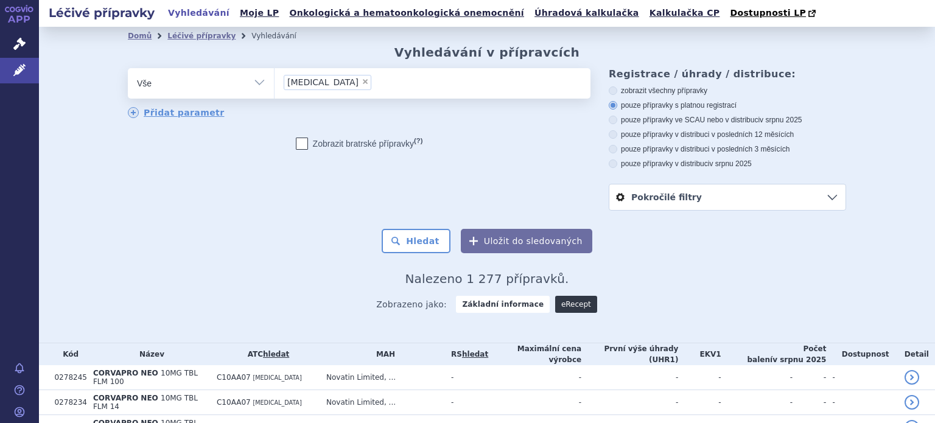
click at [559, 309] on link "eRecept" at bounding box center [576, 304] width 42 height 17
click at [559, 315] on div "Zobrazeno jako: Základní informace eRecept" at bounding box center [487, 303] width 718 height 35
click at [562, 304] on link "eRecept" at bounding box center [576, 304] width 42 height 17
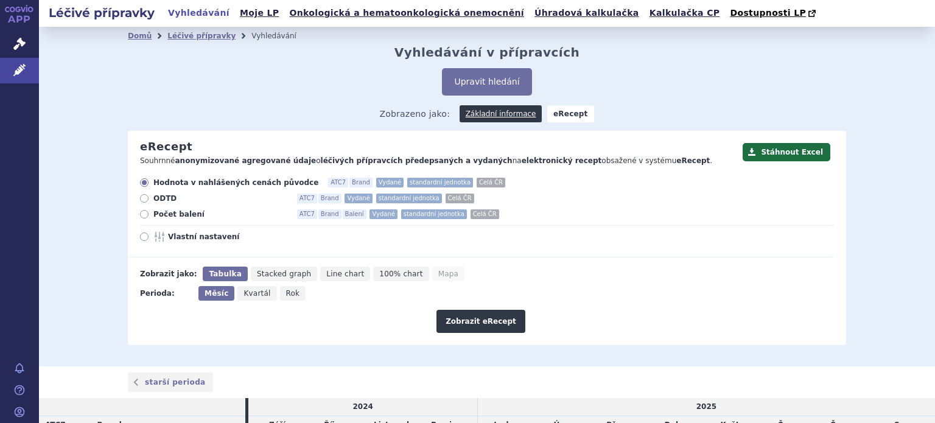
click at [160, 203] on span "ODTD" at bounding box center [220, 199] width 134 height 10
click at [149, 203] on input "ODTD ATC7 Brand Vydané standardní jednotka Celá ČR" at bounding box center [145, 200] width 8 height 8
radio input "true"
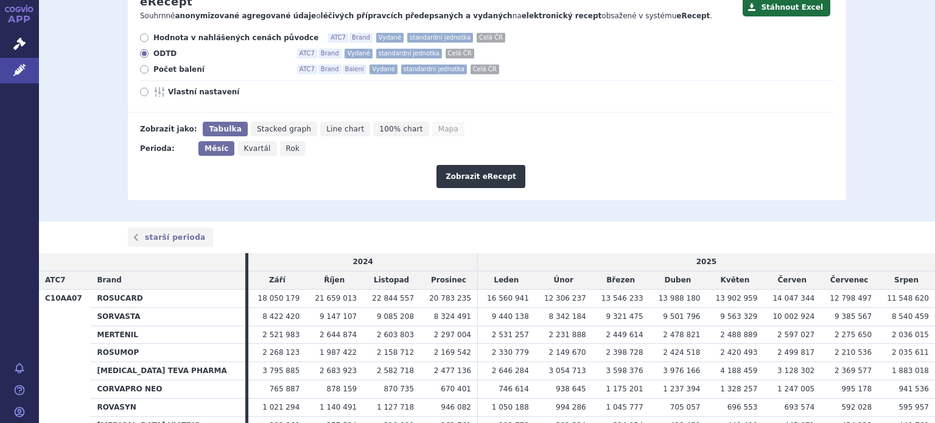
scroll to position [183, 0]
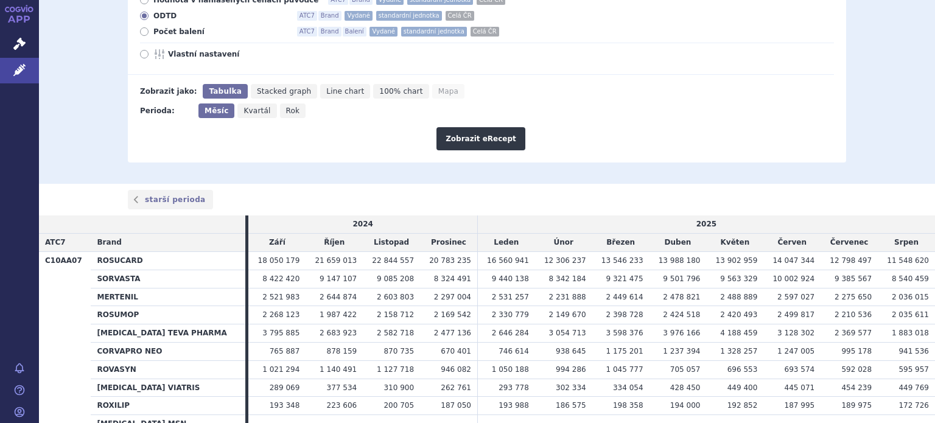
click at [286, 110] on span "Rok" at bounding box center [293, 110] width 14 height 9
click at [282, 110] on input "Rok" at bounding box center [284, 107] width 8 height 8
radio input "true"
click at [473, 139] on button "Zobrazit eRecept" at bounding box center [480, 138] width 89 height 23
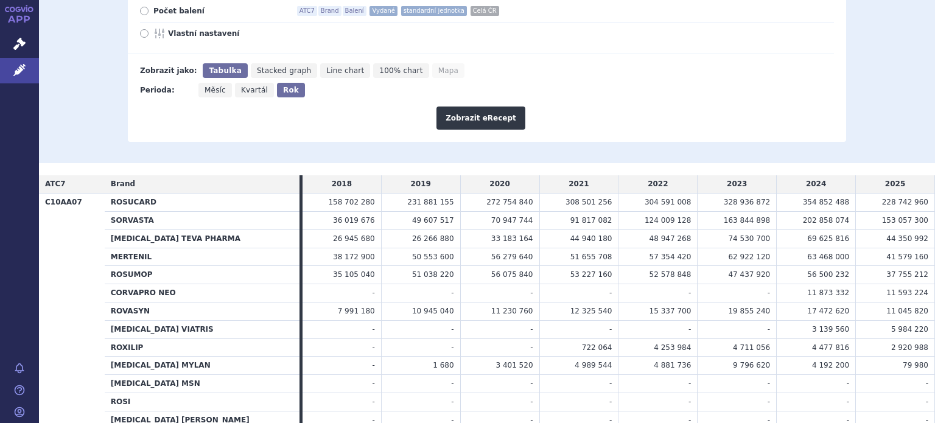
scroll to position [61, 0]
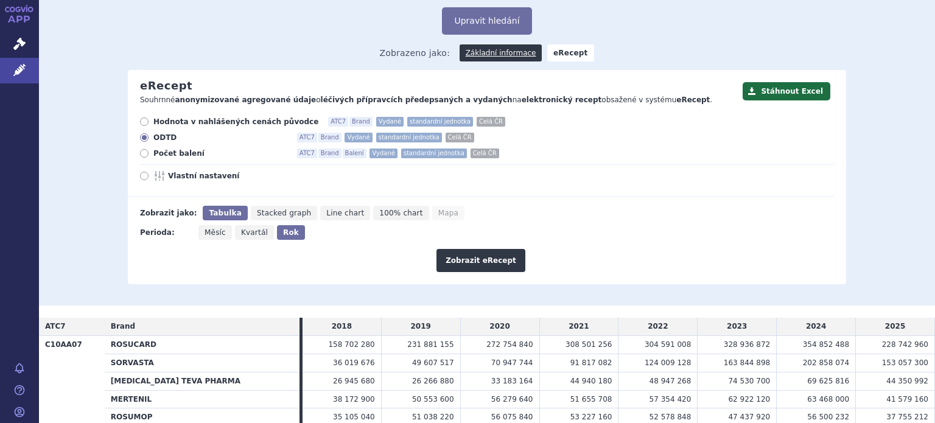
click at [175, 175] on span "Vlastní nastavení" at bounding box center [235, 176] width 134 height 10
click at [149, 175] on input "Vlastní nastavení" at bounding box center [145, 177] width 8 height 8
radio input "true"
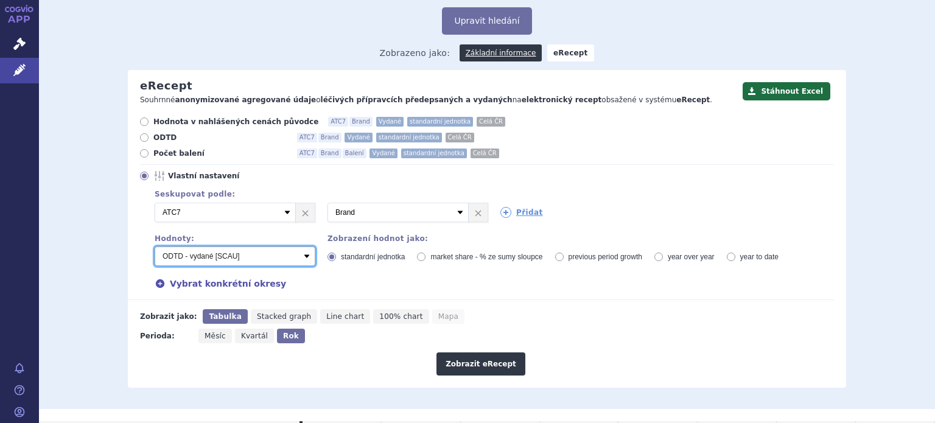
click at [290, 259] on select "Počet balení - vydané Hodnota v nahlášených cenách původce - vydané [DIS-13] Ho…" at bounding box center [235, 255] width 161 height 19
select select "predepsaneUtdd"
click at [155, 247] on select "Počet balení - vydané Hodnota v nahlášených cenách původce - vydané [DIS-13] Ho…" at bounding box center [235, 255] width 161 height 19
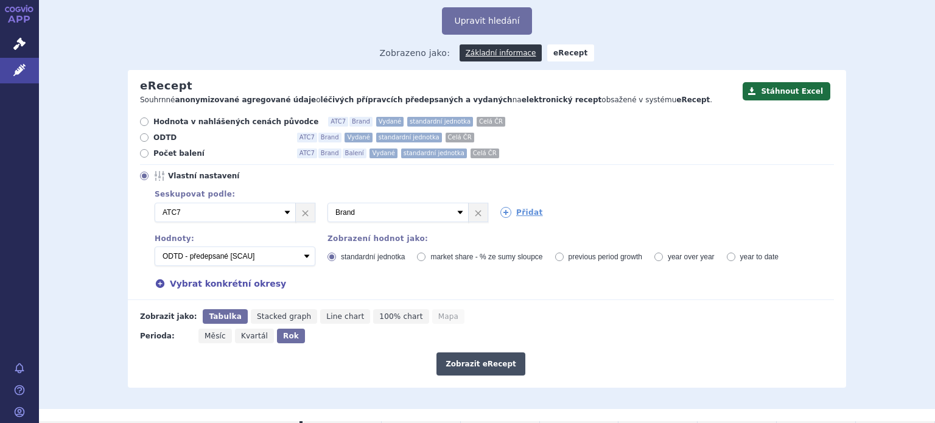
click at [464, 363] on button "Zobrazit eRecept" at bounding box center [480, 363] width 89 height 23
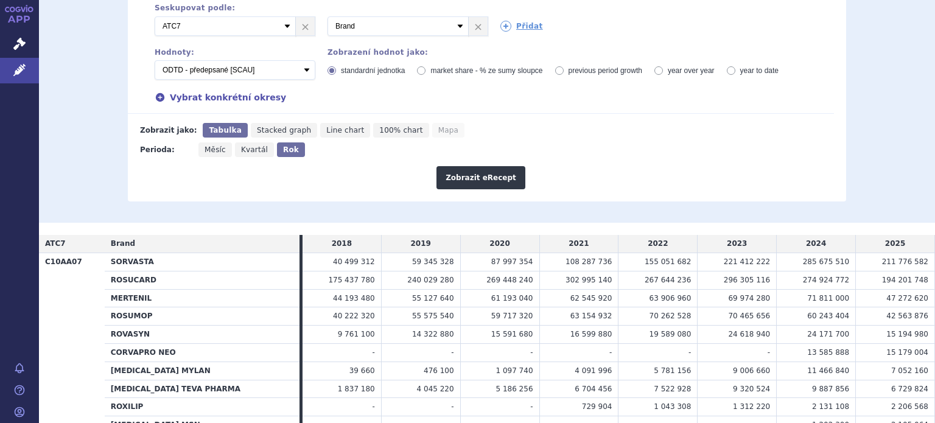
scroll to position [243, 0]
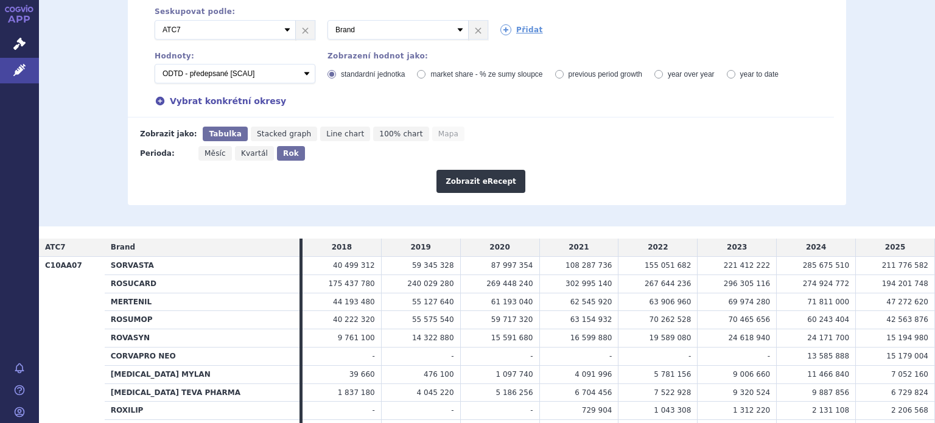
click at [241, 150] on span "Kvartál" at bounding box center [254, 153] width 27 height 9
click at [240, 150] on input "Kvartál" at bounding box center [239, 150] width 8 height 8
radio input "true"
click at [463, 173] on button "Zobrazit eRecept" at bounding box center [480, 181] width 89 height 23
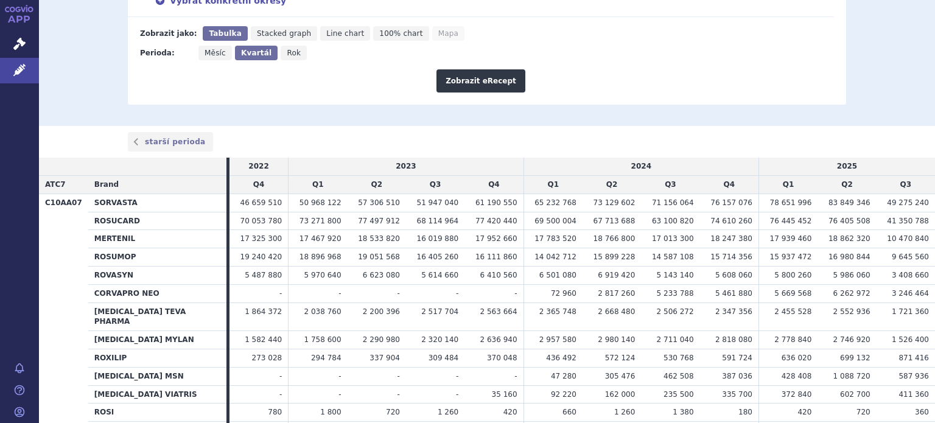
scroll to position [308, 0]
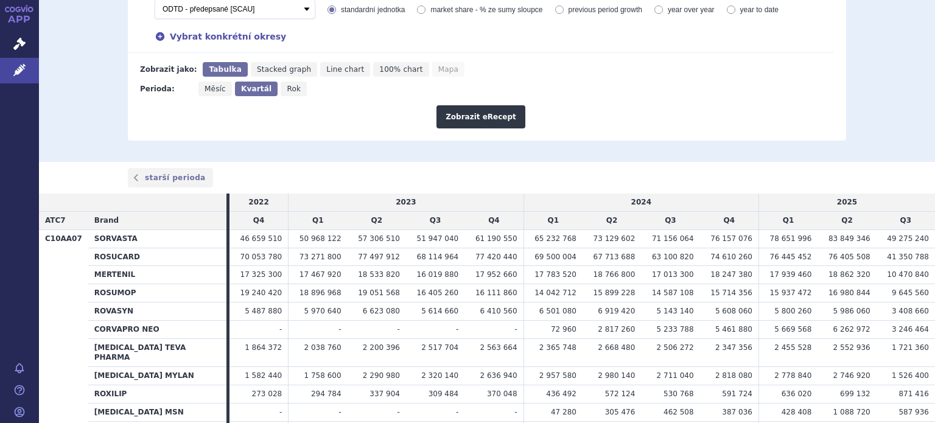
click at [287, 90] on span "Rok" at bounding box center [294, 89] width 14 height 9
click at [285, 89] on input "Rok" at bounding box center [285, 86] width 8 height 8
radio input "true"
click at [475, 124] on button "Zobrazit eRecept" at bounding box center [480, 116] width 89 height 23
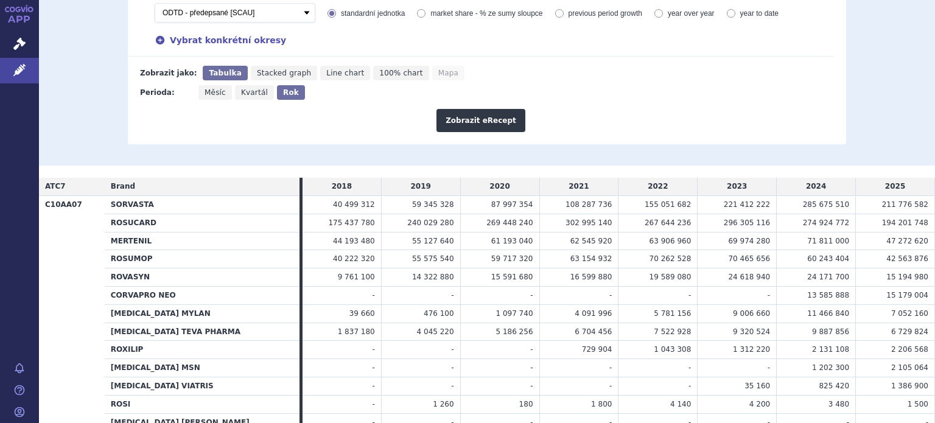
scroll to position [183, 0]
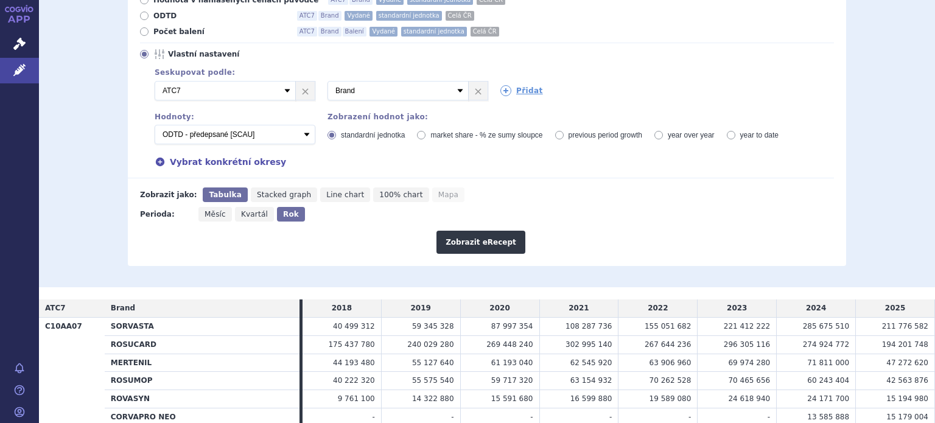
click at [211, 214] on span "Měsíc" at bounding box center [214, 214] width 21 height 9
click at [206, 214] on input "Měsíc" at bounding box center [202, 211] width 8 height 8
radio input "true"
click at [463, 250] on button "Zobrazit eRecept" at bounding box center [480, 242] width 89 height 23
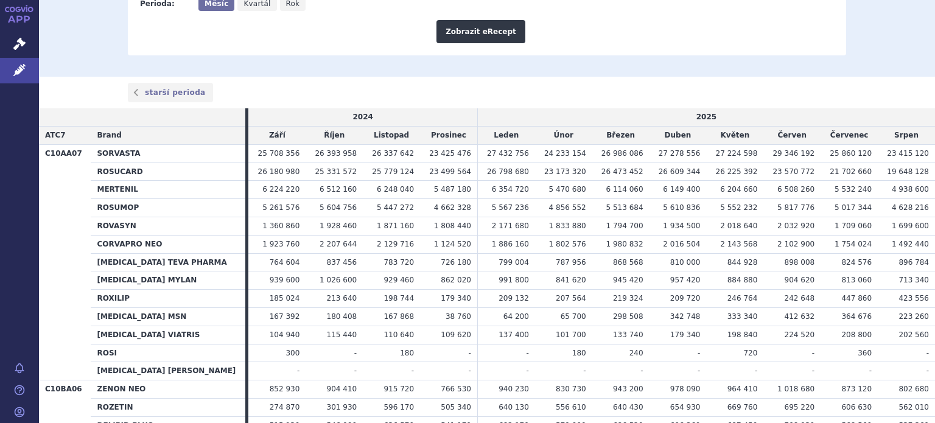
scroll to position [426, 0]
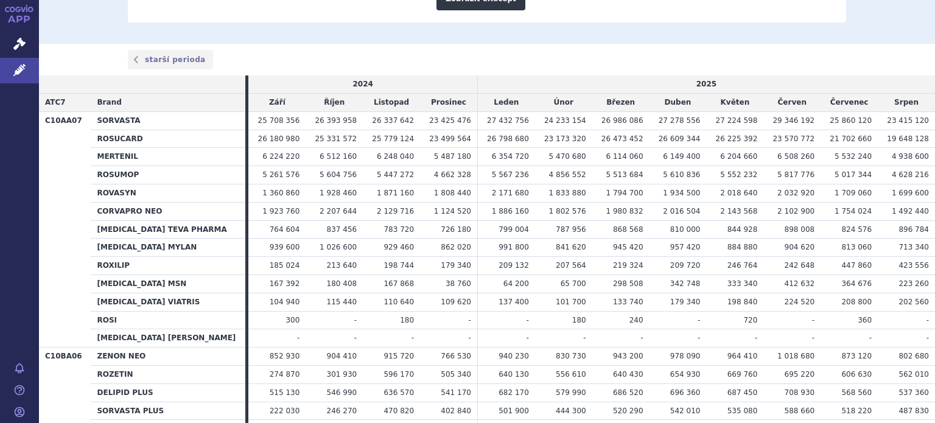
drag, startPoint x: 780, startPoint y: 229, endPoint x: 864, endPoint y: 223, distance: 84.8
click at [864, 223] on tr "[MEDICAL_DATA] TEVA PHARMA 764 604 837 456 783 720 726 180 799 004" at bounding box center [487, 229] width 896 height 18
click at [864, 223] on td "824 576" at bounding box center [848, 229] width 57 height 18
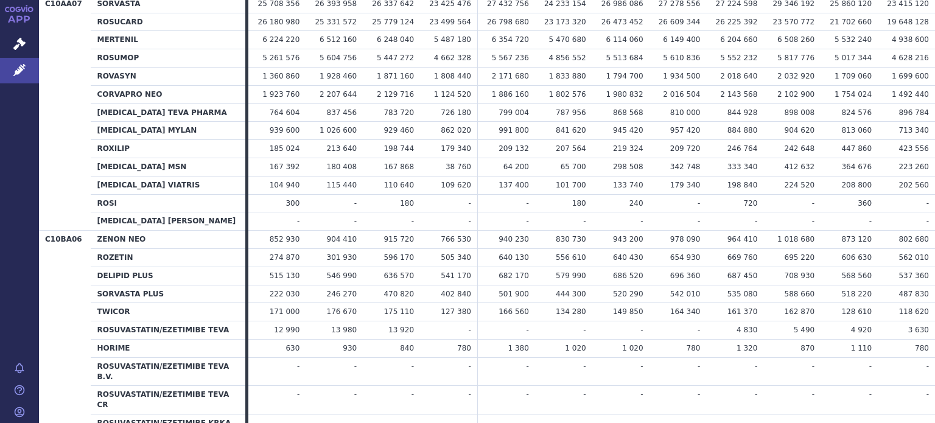
scroll to position [548, 0]
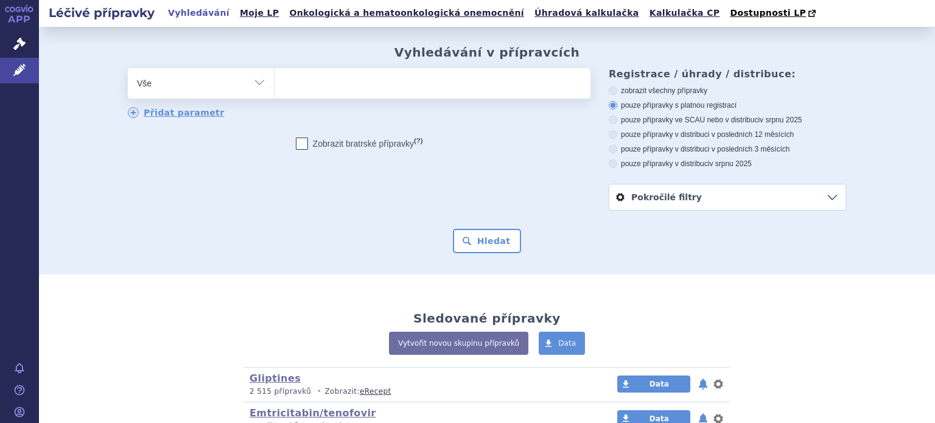
click at [428, 83] on ul at bounding box center [432, 81] width 316 height 26
click at [274, 83] on select at bounding box center [274, 83] width 1 height 30
type input "ro"
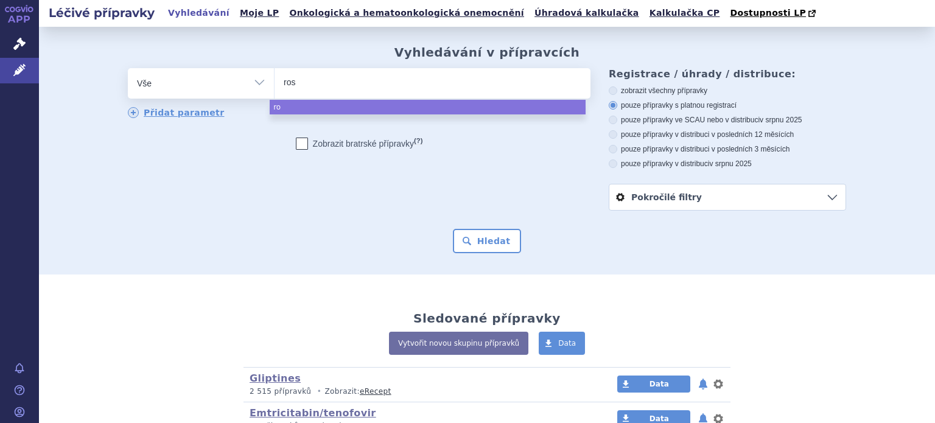
type input "rosu"
type input "rosuca"
type input "rosucar"
type input "rosucard"
select select "rosucard"
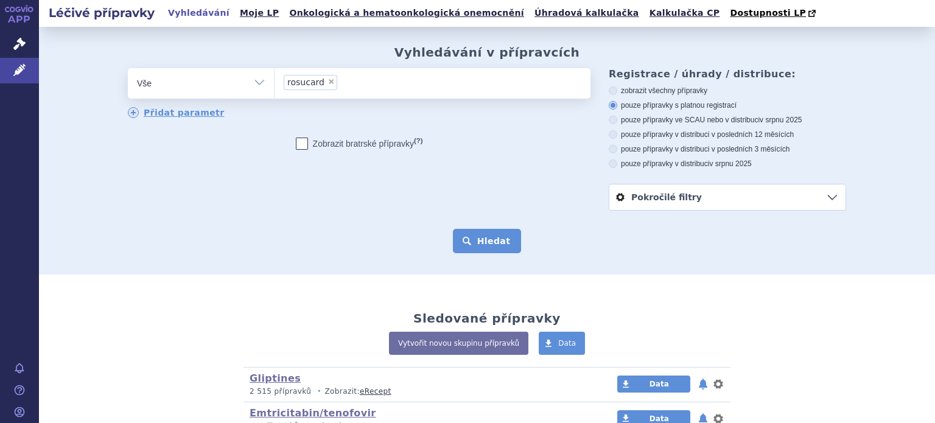
click at [490, 250] on button "Hledat" at bounding box center [487, 241] width 69 height 24
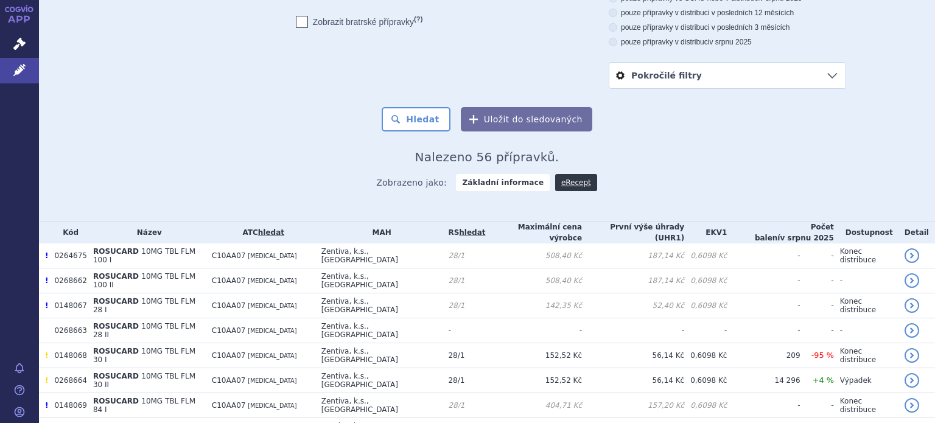
scroll to position [204, 0]
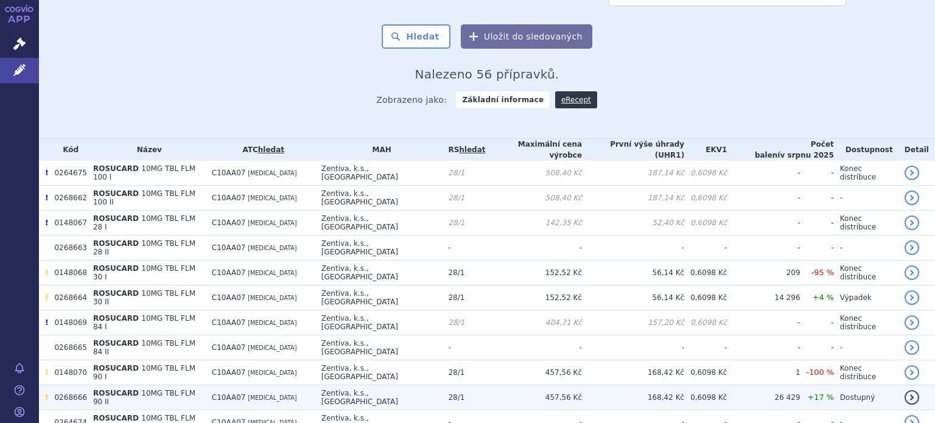
click at [730, 385] on td "26 429" at bounding box center [763, 397] width 73 height 25
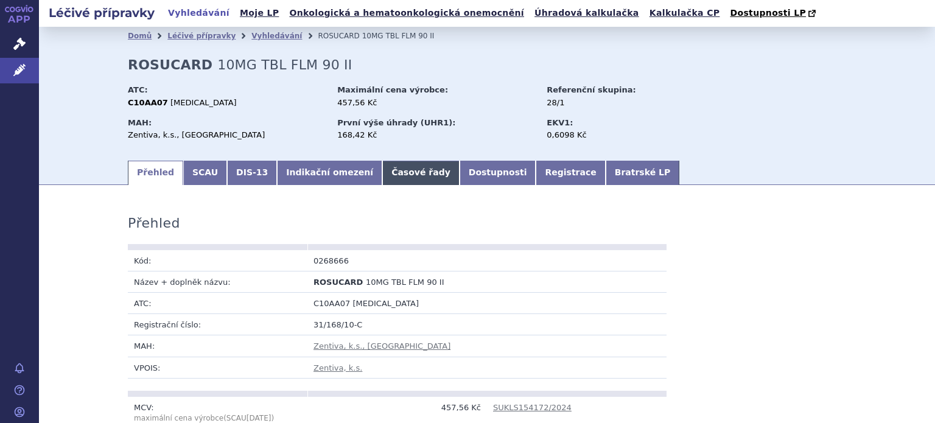
click at [382, 172] on link "Časové řady" at bounding box center [420, 173] width 77 height 24
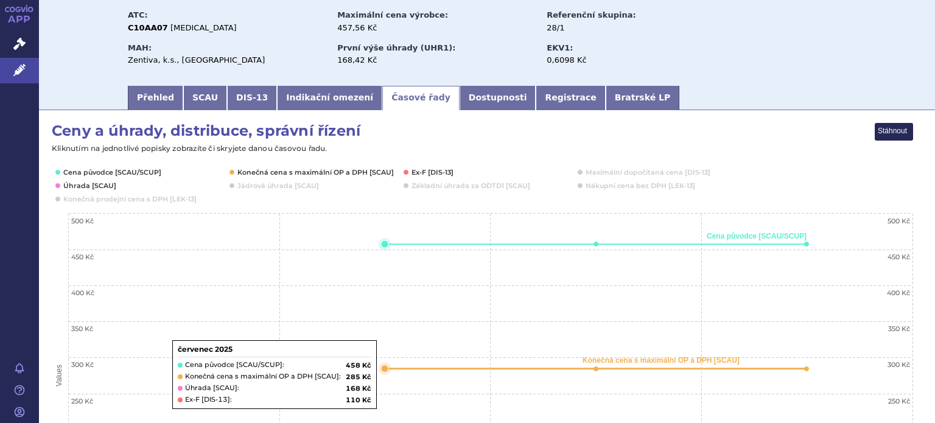
scroll to position [61, 0]
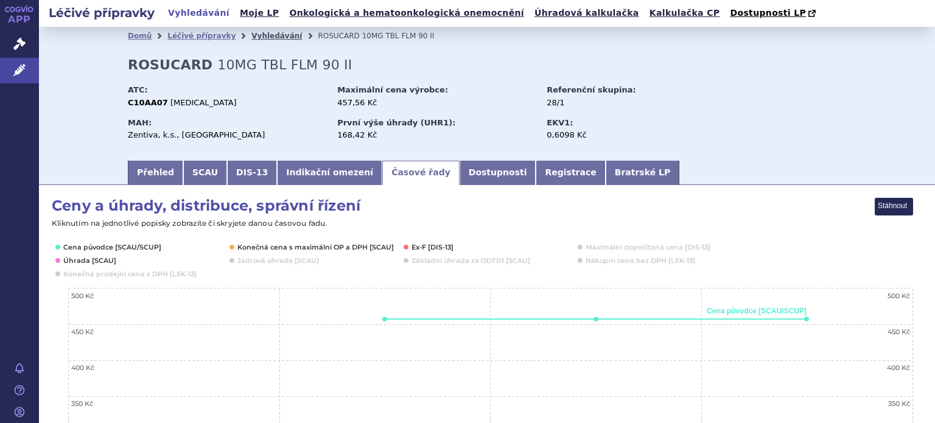
click at [262, 33] on link "Vyhledávání" at bounding box center [276, 36] width 51 height 9
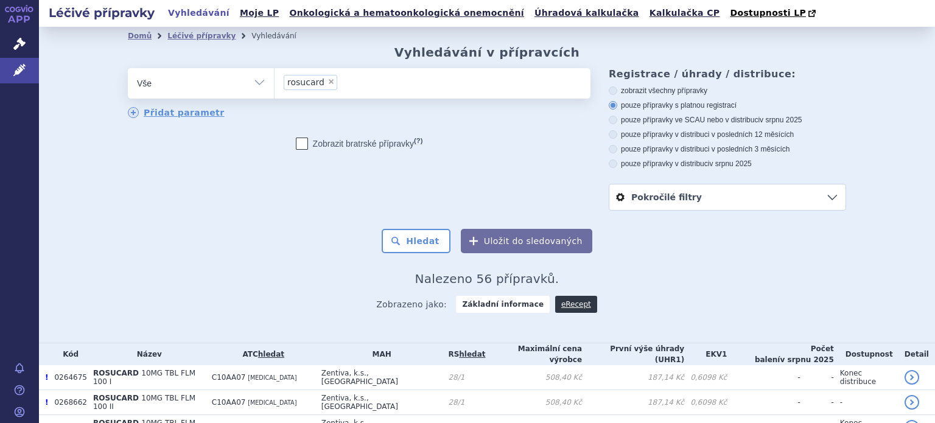
scroll to position [795, 0]
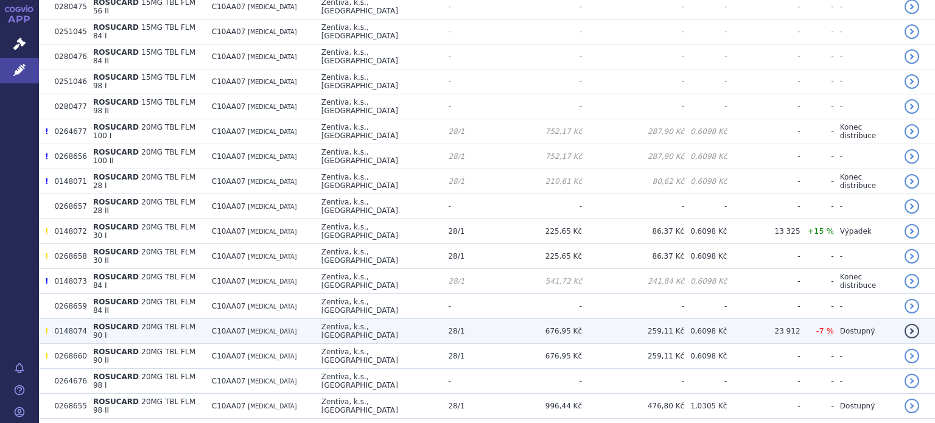
click at [204, 319] on td "ROSUCARD 20MG TBL FLM 90 I" at bounding box center [146, 331] width 119 height 25
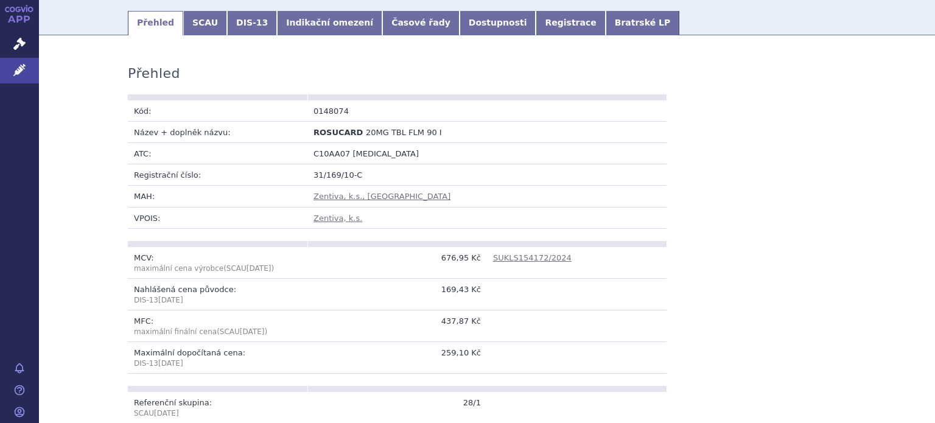
scroll to position [122, 0]
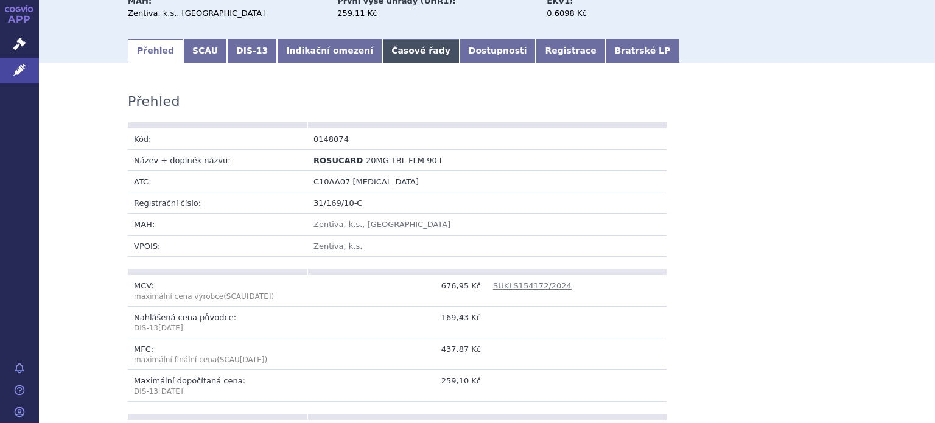
click at [385, 60] on link "Časové řady" at bounding box center [420, 51] width 77 height 24
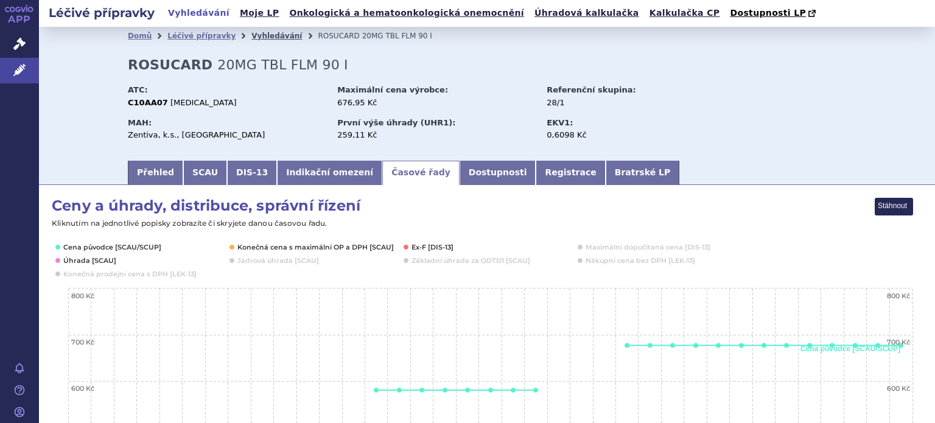
click at [251, 37] on link "Vyhledávání" at bounding box center [276, 36] width 51 height 9
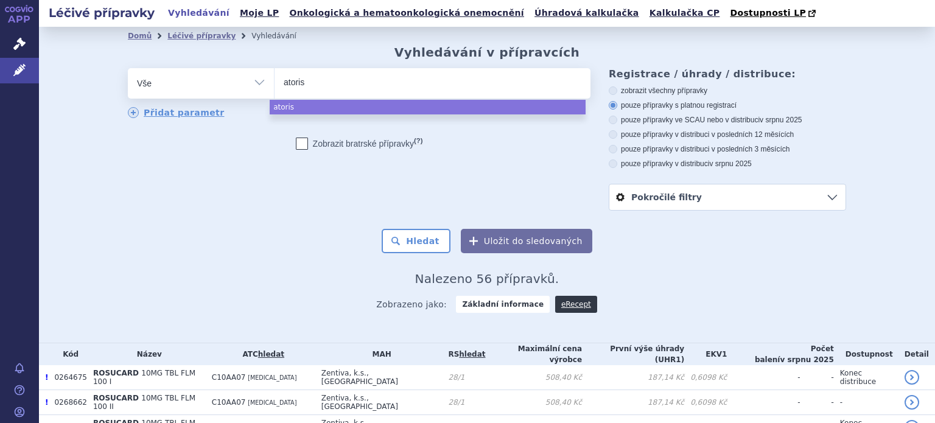
select select "atoris"
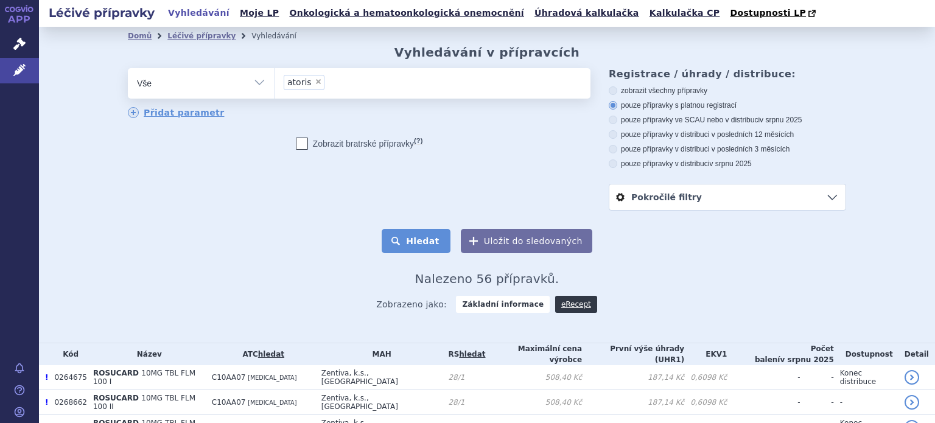
click at [402, 246] on button "Hledat" at bounding box center [416, 241] width 69 height 24
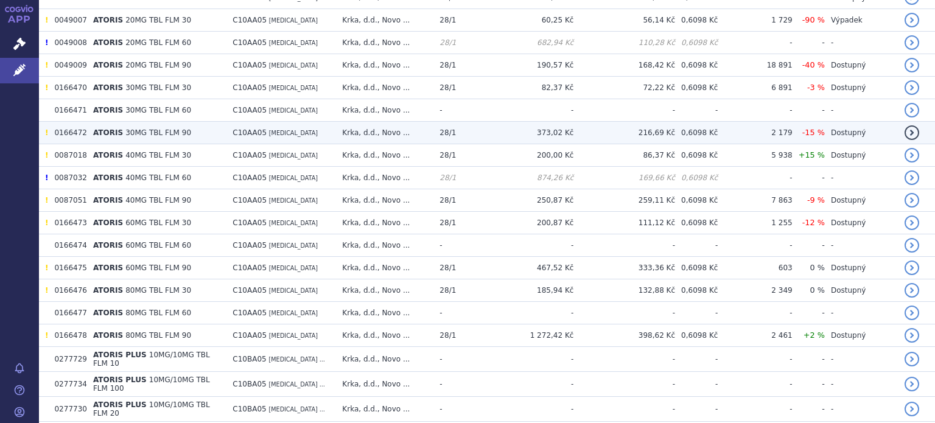
scroll to position [183, 0]
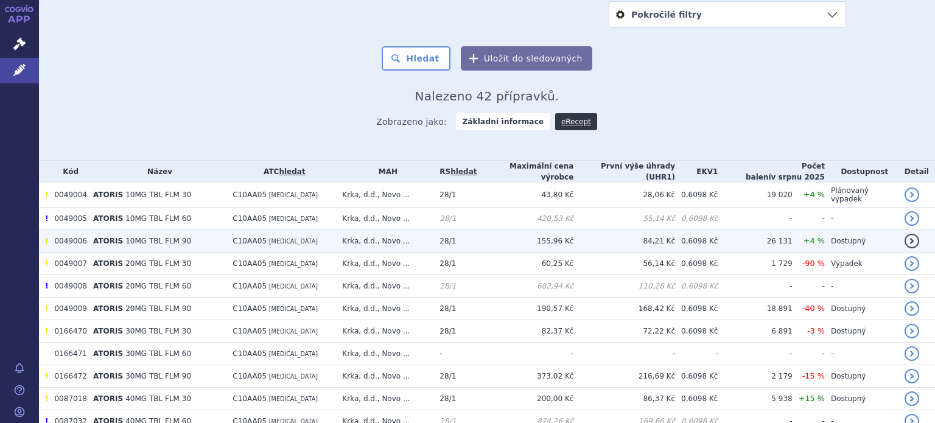
click at [195, 237] on td "ATORIS 10MG TBL FLM 90" at bounding box center [156, 241] width 139 height 23
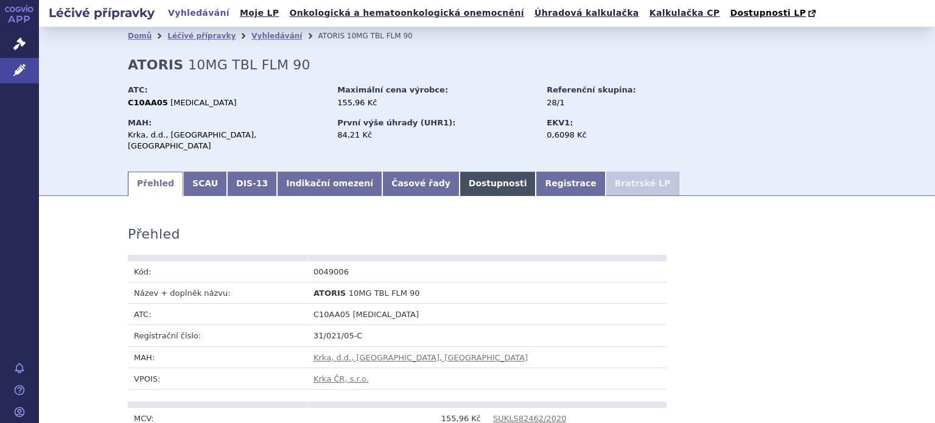
click at [459, 172] on link "Dostupnosti" at bounding box center [497, 184] width 77 height 24
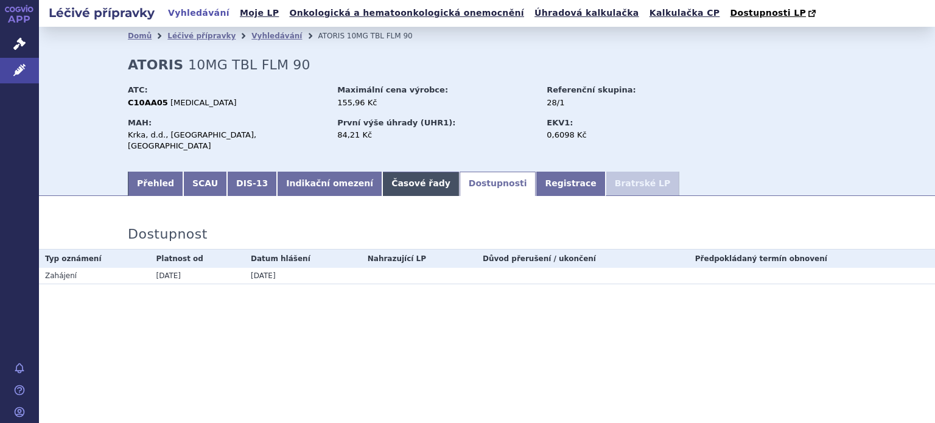
click at [392, 175] on link "Časové řady" at bounding box center [420, 184] width 77 height 24
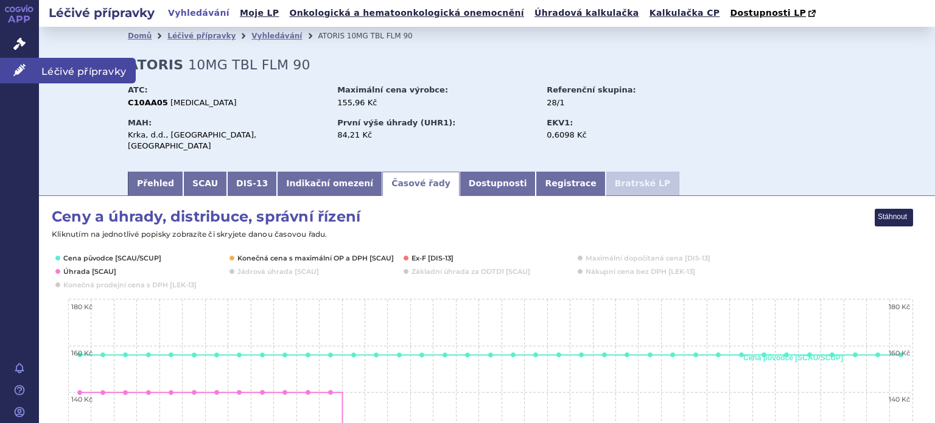
click at [25, 71] on icon at bounding box center [19, 70] width 12 height 12
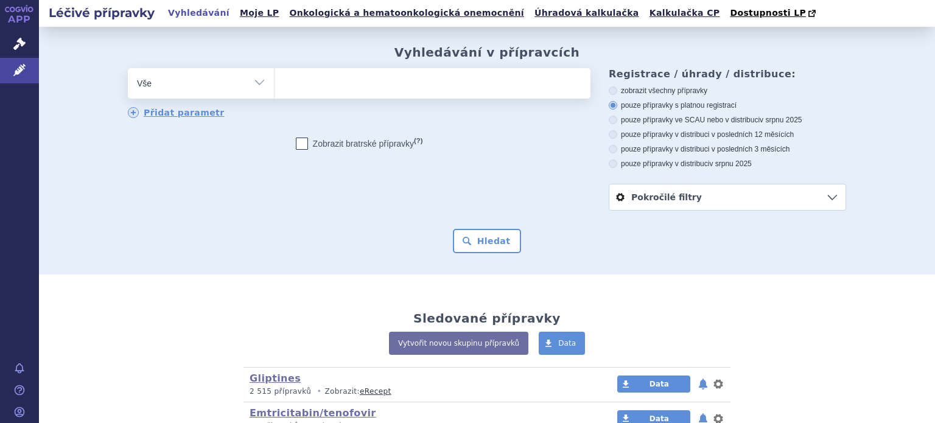
click at [289, 80] on ul at bounding box center [432, 81] width 316 height 26
click at [274, 80] on select at bounding box center [274, 83] width 1 height 30
type input "A"
type input "ZE"
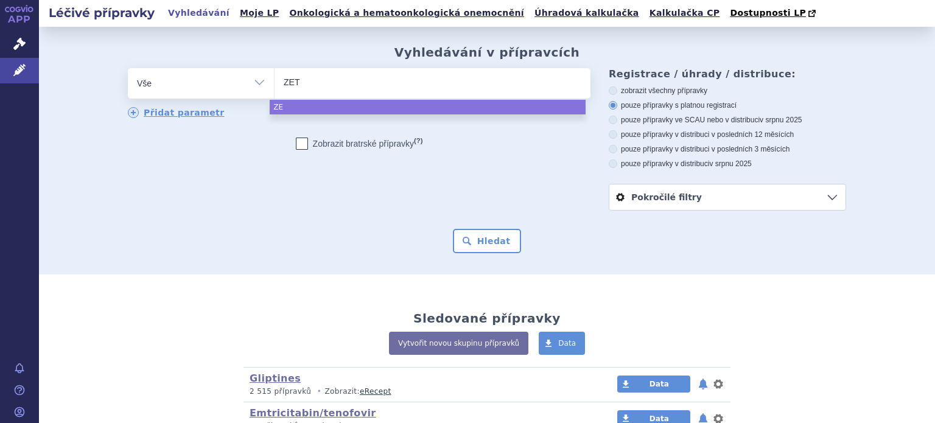
type input "[PERSON_NAME]"
type input "ZETOVA"
type input "ZETOVAR"
select select "ZETOVAR"
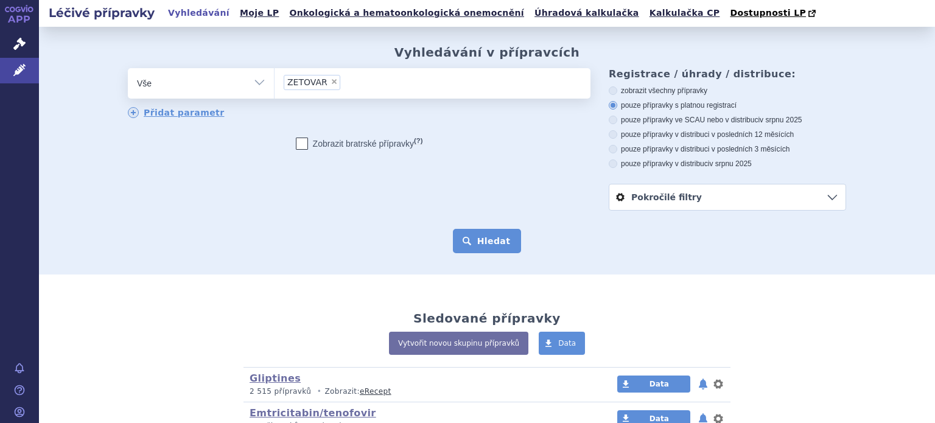
click at [492, 241] on button "Hledat" at bounding box center [487, 241] width 69 height 24
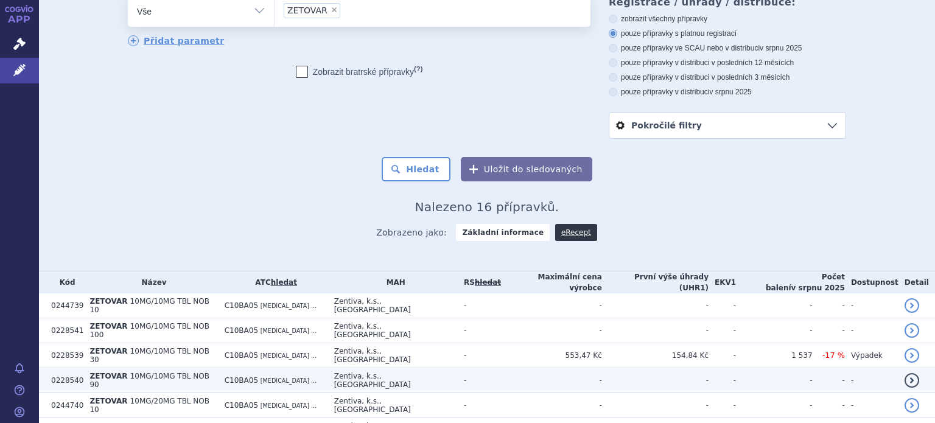
scroll to position [304, 0]
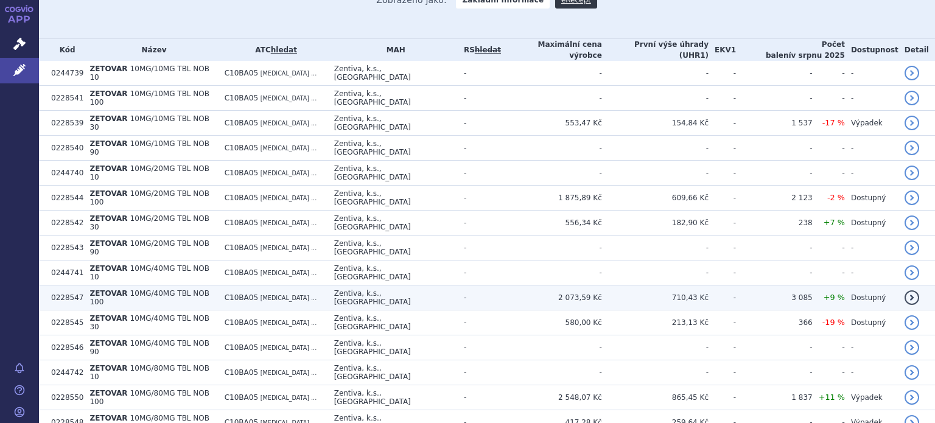
click at [602, 285] on td "710,43 Kč" at bounding box center [655, 297] width 106 height 25
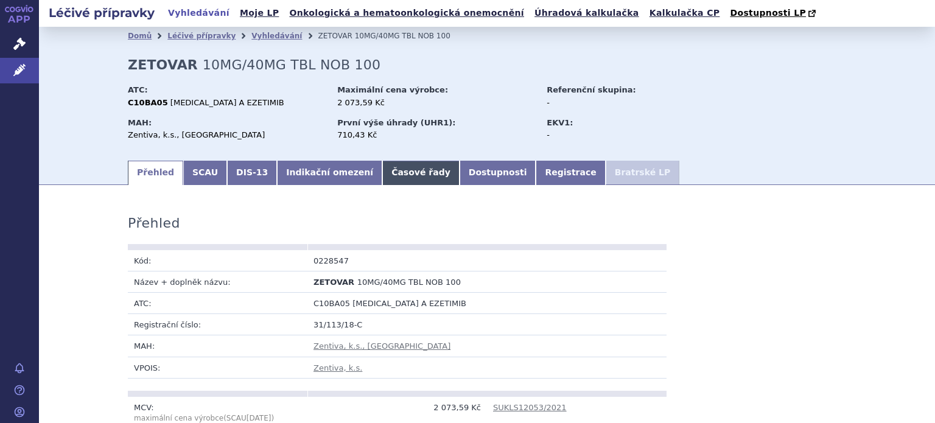
click at [382, 180] on link "Časové řady" at bounding box center [420, 173] width 77 height 24
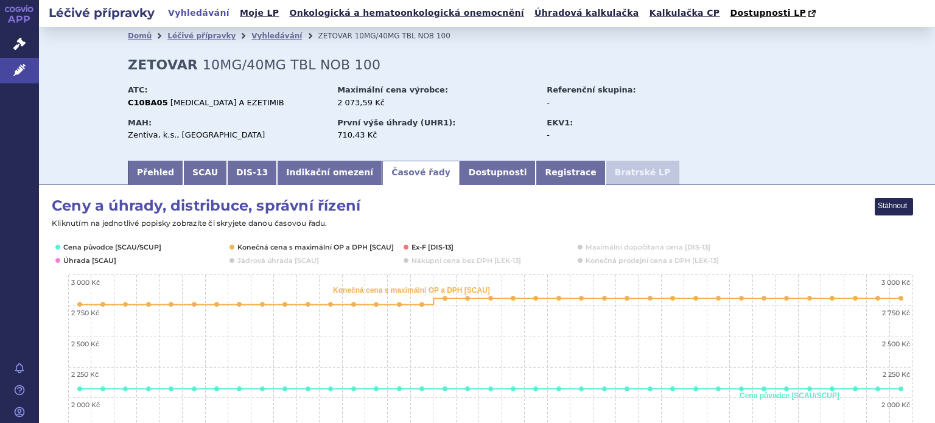
click at [195, 15] on link "Vyhledávání" at bounding box center [198, 13] width 69 height 16
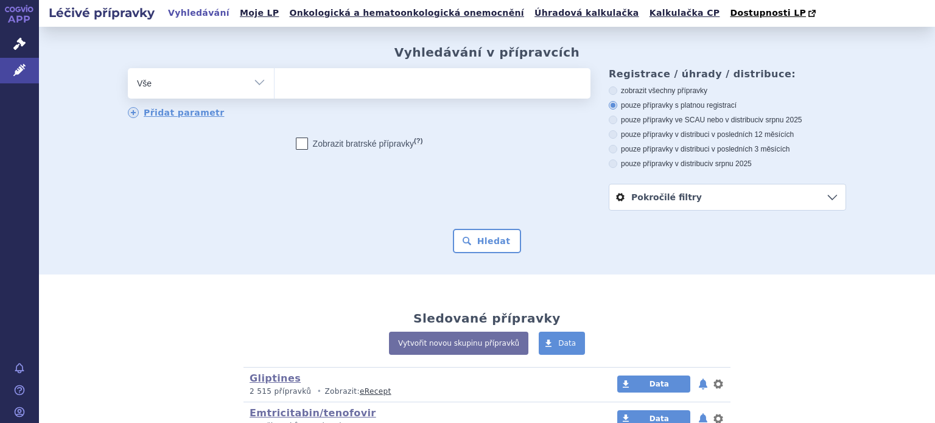
click at [347, 83] on ul at bounding box center [432, 81] width 316 height 26
click at [274, 83] on select at bounding box center [274, 83] width 1 height 30
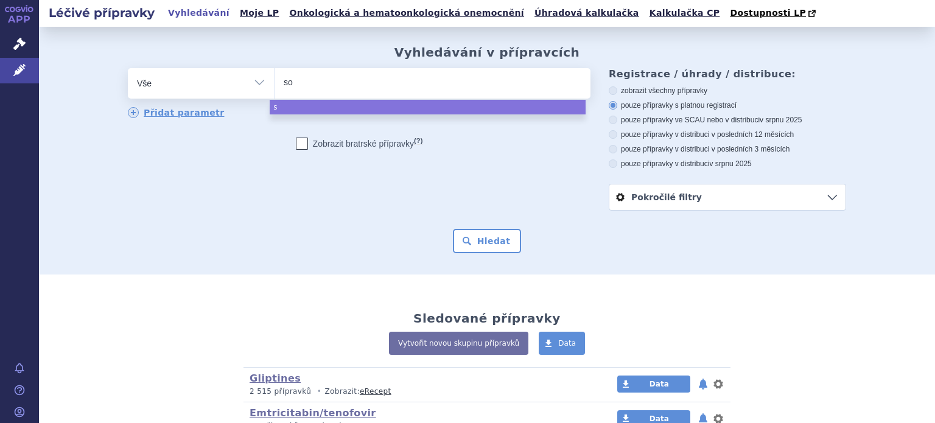
type input "sor"
type input "sorva"
type input "sorvas"
type input "sorvasta"
type input "sorvasta p"
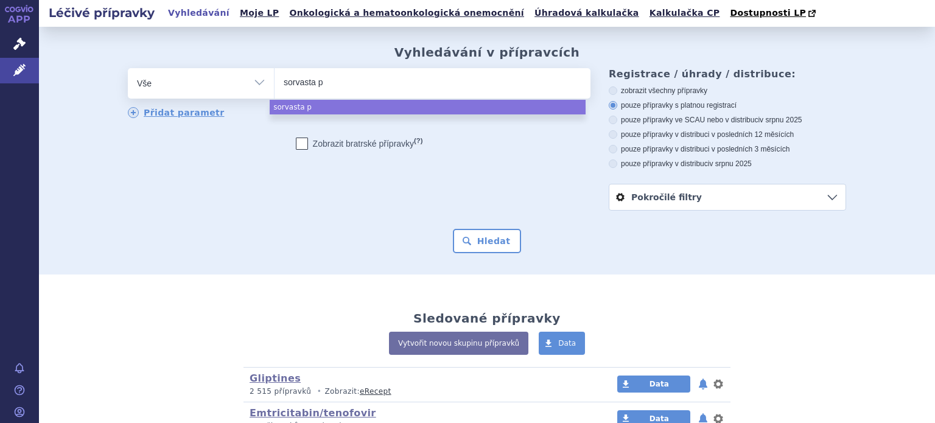
type input "sorvasta pl"
type input "sorvasta plus"
select select "sorvasta plus"
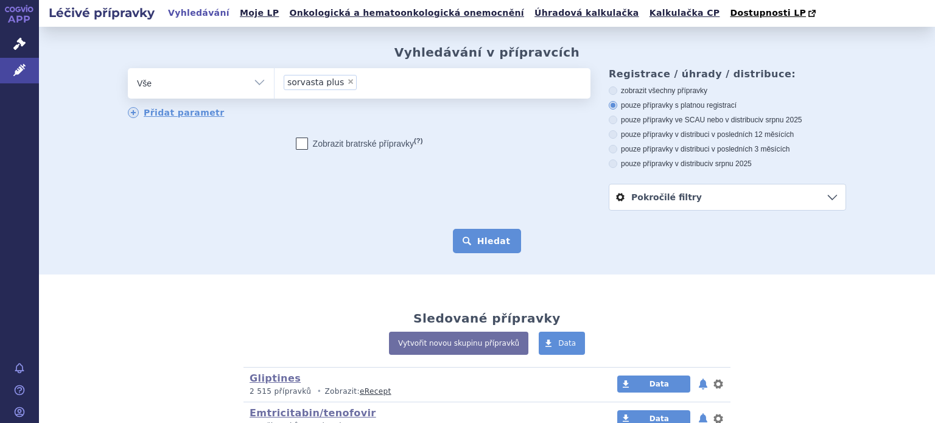
click at [511, 242] on button "Hledat" at bounding box center [487, 241] width 69 height 24
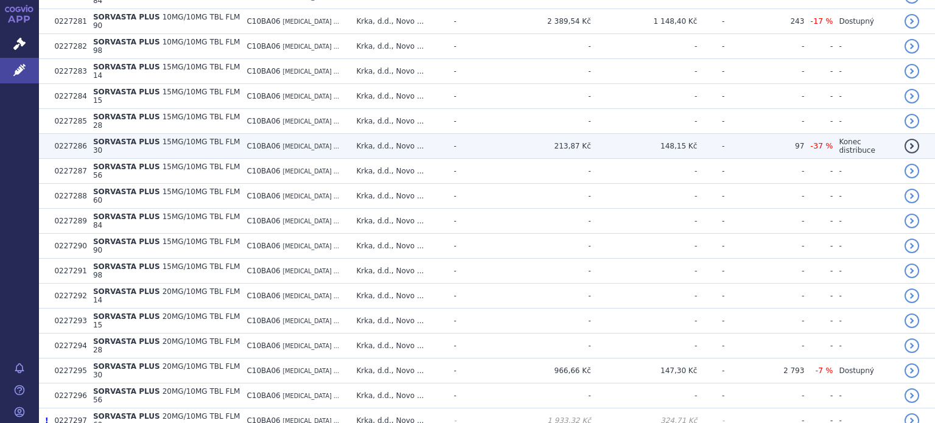
scroll to position [609, 0]
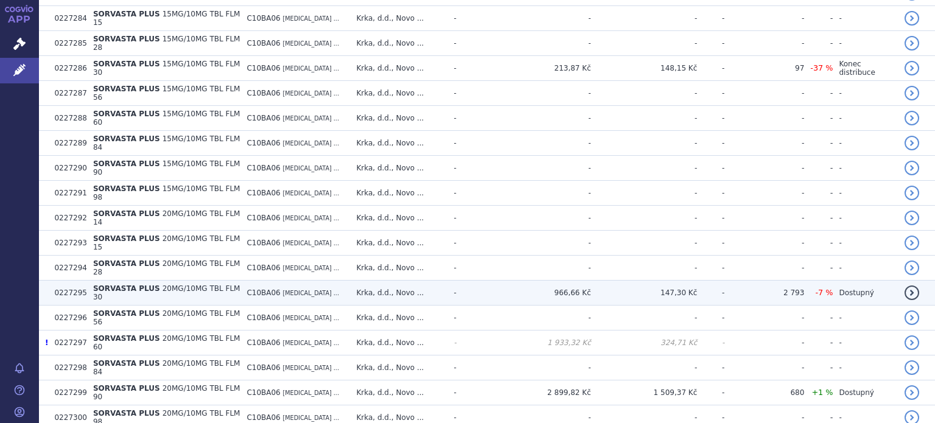
click at [261, 288] on span "C10BA06" at bounding box center [262, 292] width 33 height 9
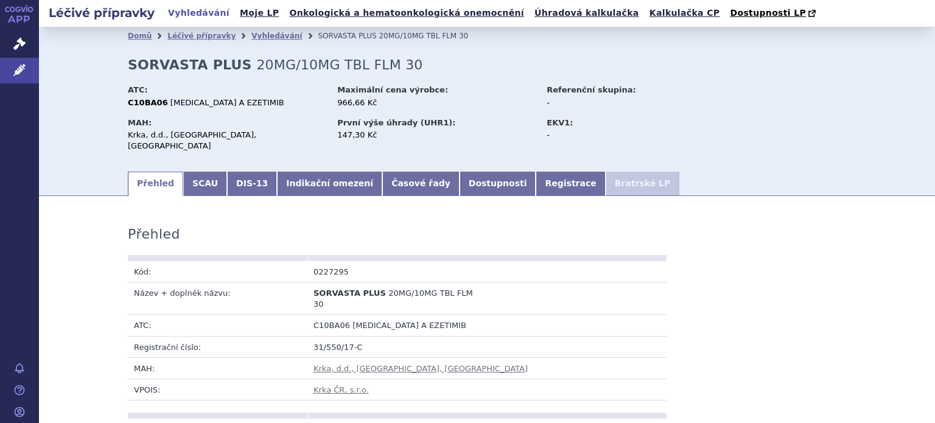
click at [392, 174] on link "Časové řady" at bounding box center [420, 184] width 77 height 24
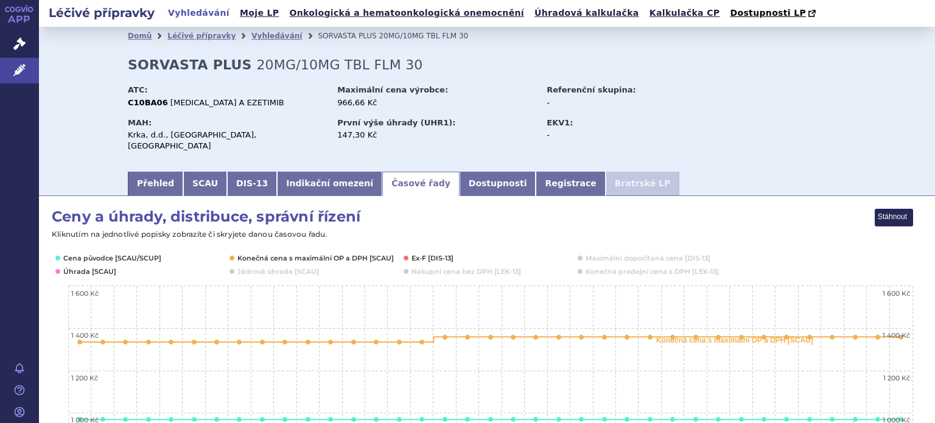
click at [133, 13] on h2 "Léčivé přípravky" at bounding box center [101, 12] width 125 height 17
click at [203, 12] on link "Vyhledávání" at bounding box center [198, 13] width 69 height 16
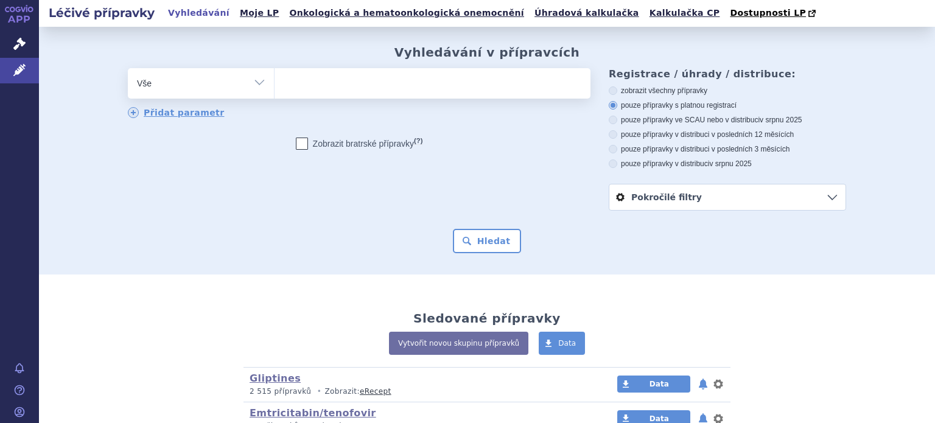
click at [321, 81] on ul at bounding box center [432, 81] width 316 height 26
click at [274, 81] on select at bounding box center [274, 83] width 1 height 30
type input "ze"
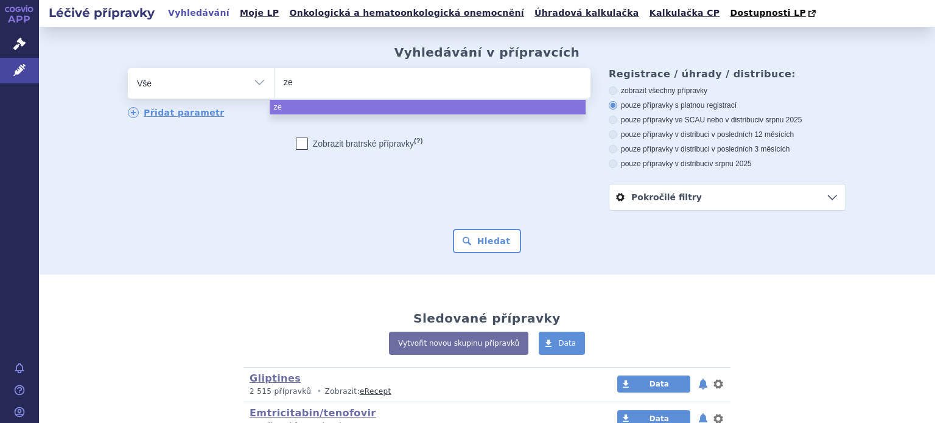
type input "zeo"
type input "zet"
type input "zetov"
type input "zetovar"
select select "zetovar"
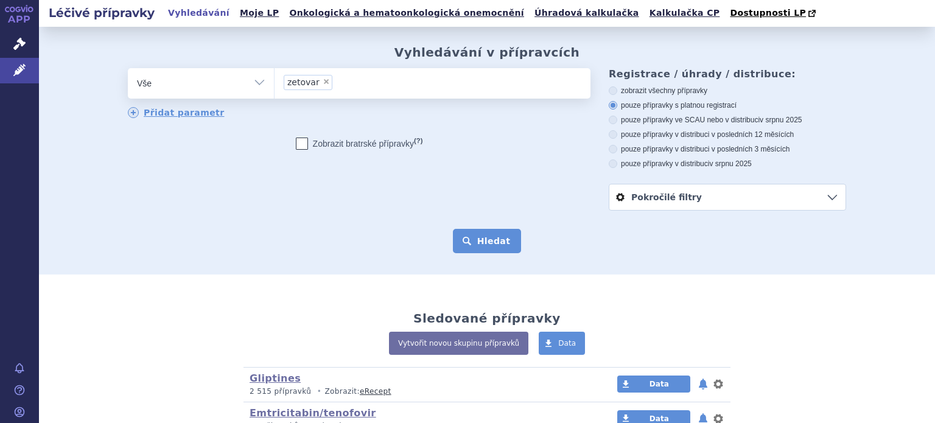
click at [482, 234] on button "Hledat" at bounding box center [487, 241] width 69 height 24
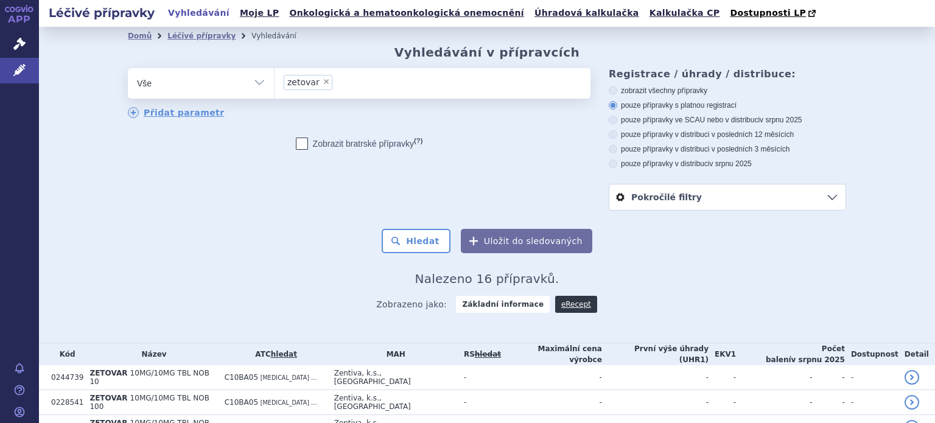
scroll to position [346, 0]
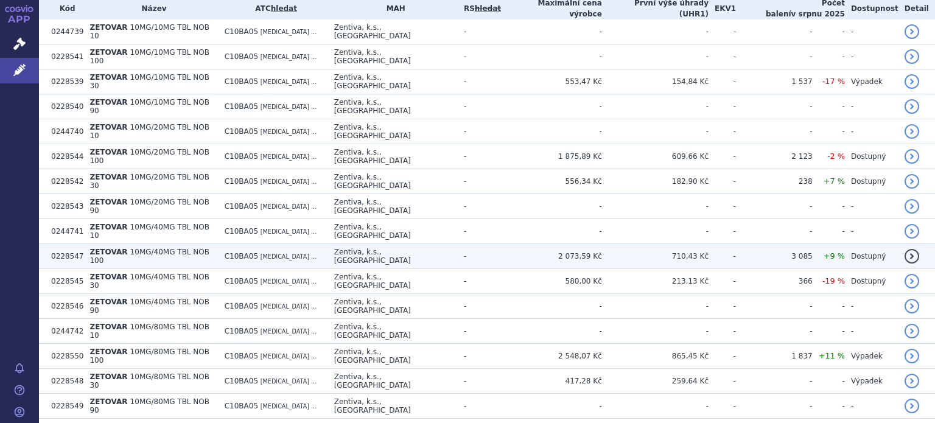
click at [212, 244] on td "ZETOVAR 10MG/40MG TBL NOB 100" at bounding box center [150, 256] width 134 height 25
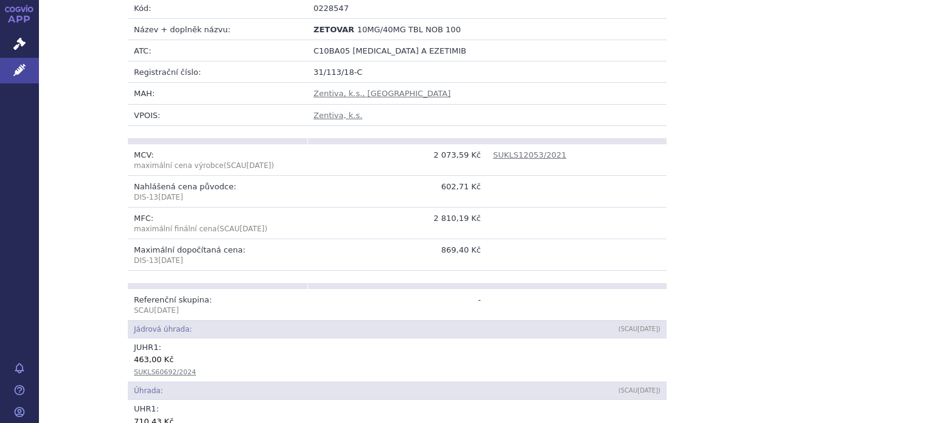
scroll to position [61, 0]
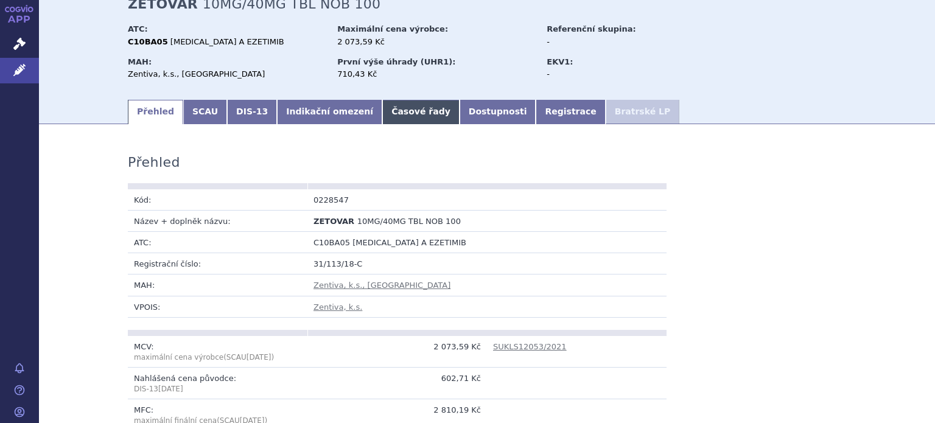
click at [385, 119] on link "Časové řady" at bounding box center [420, 112] width 77 height 24
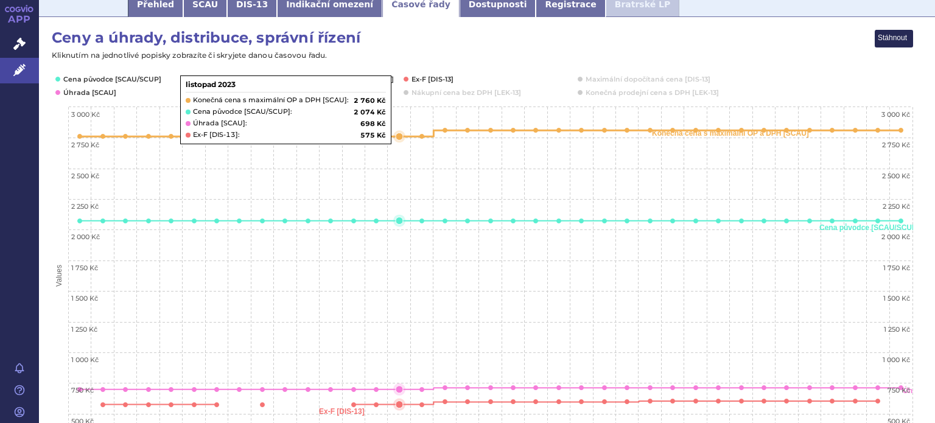
scroll to position [243, 0]
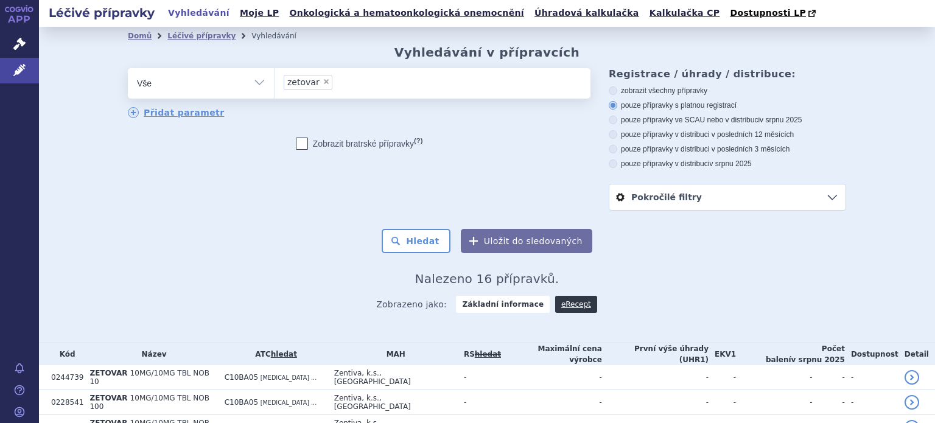
scroll to position [346, 0]
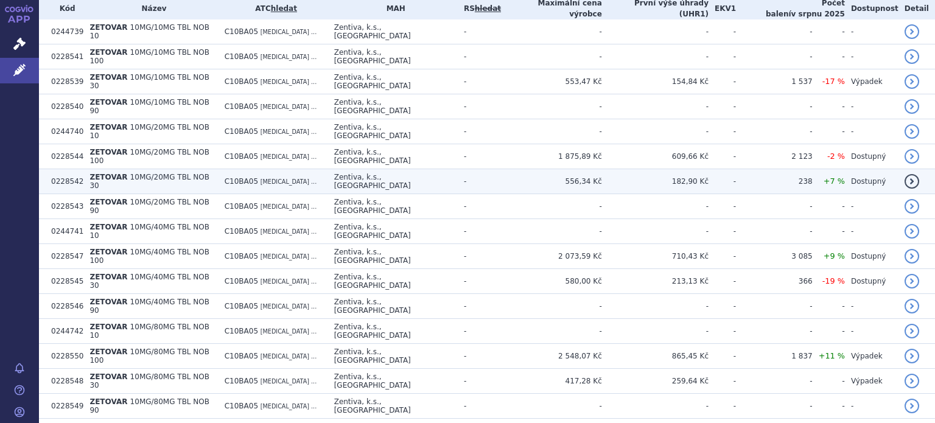
click at [183, 173] on span "10MG/20MG TBL NOB 30" at bounding box center [149, 181] width 120 height 17
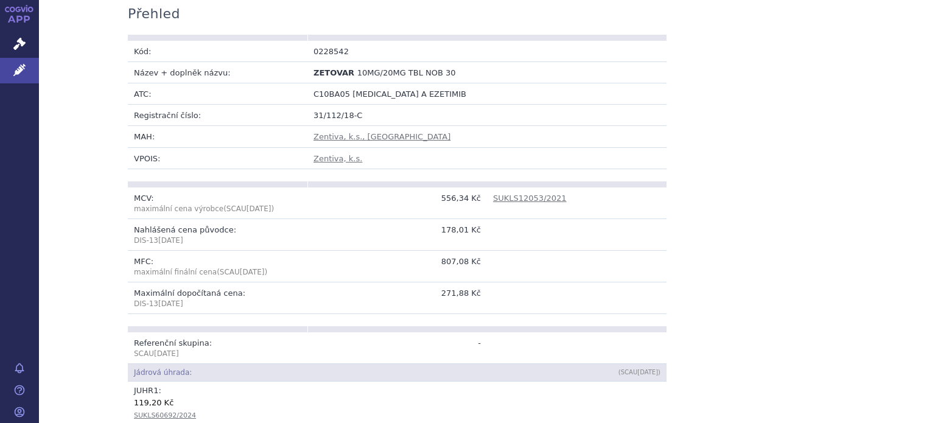
scroll to position [61, 0]
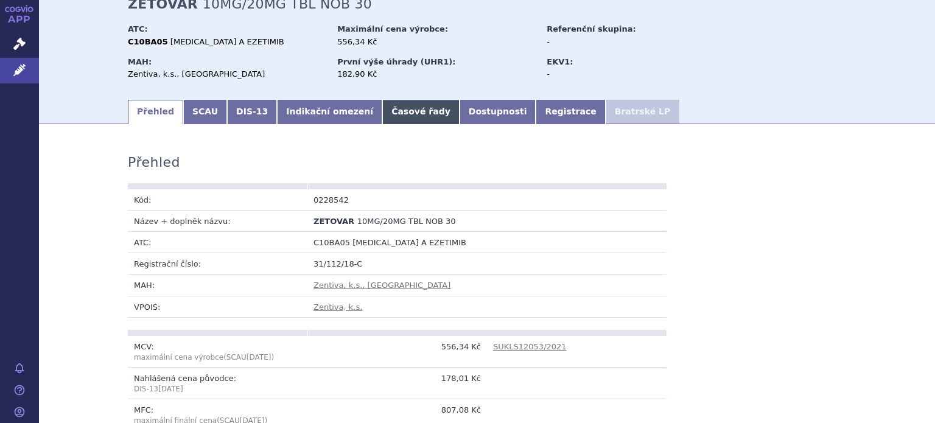
click at [385, 119] on link "Časové řady" at bounding box center [420, 112] width 77 height 24
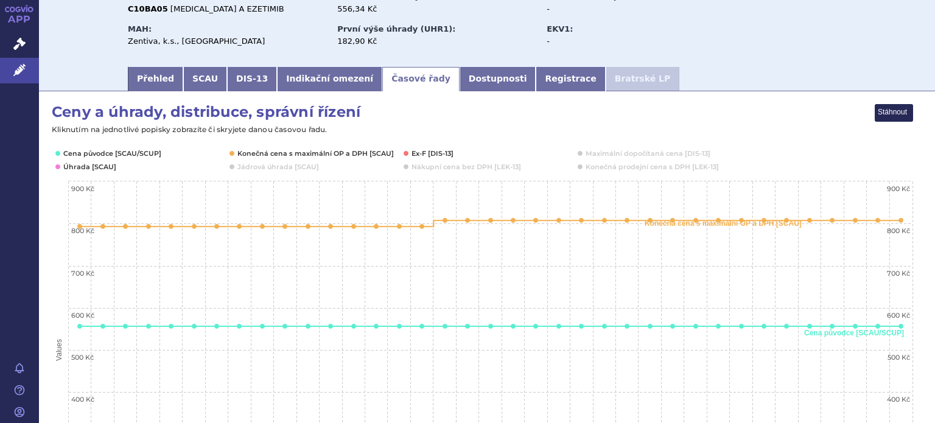
scroll to position [183, 0]
